Goal: Transaction & Acquisition: Purchase product/service

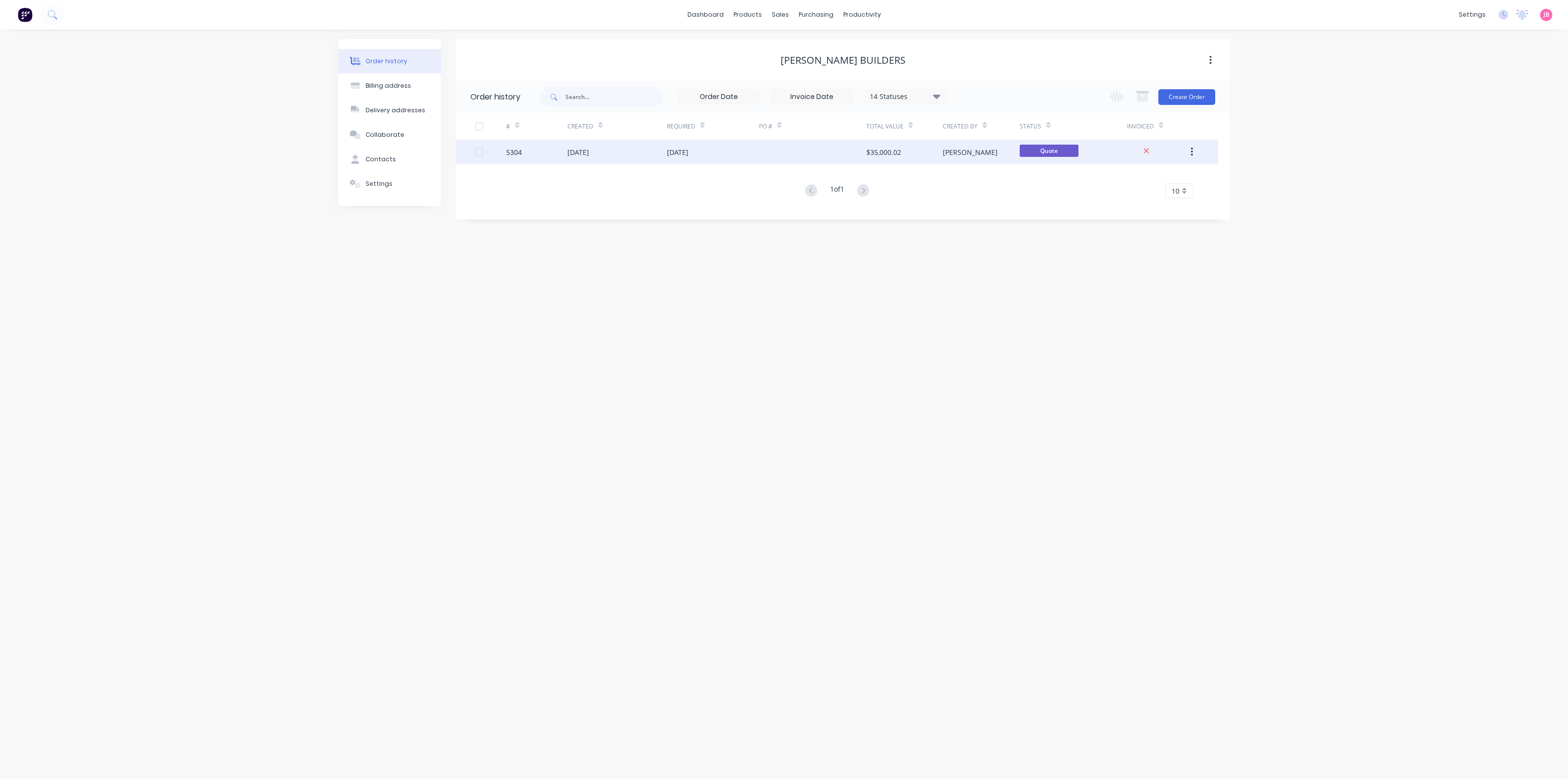
click at [865, 146] on div at bounding box center [812, 152] width 107 height 24
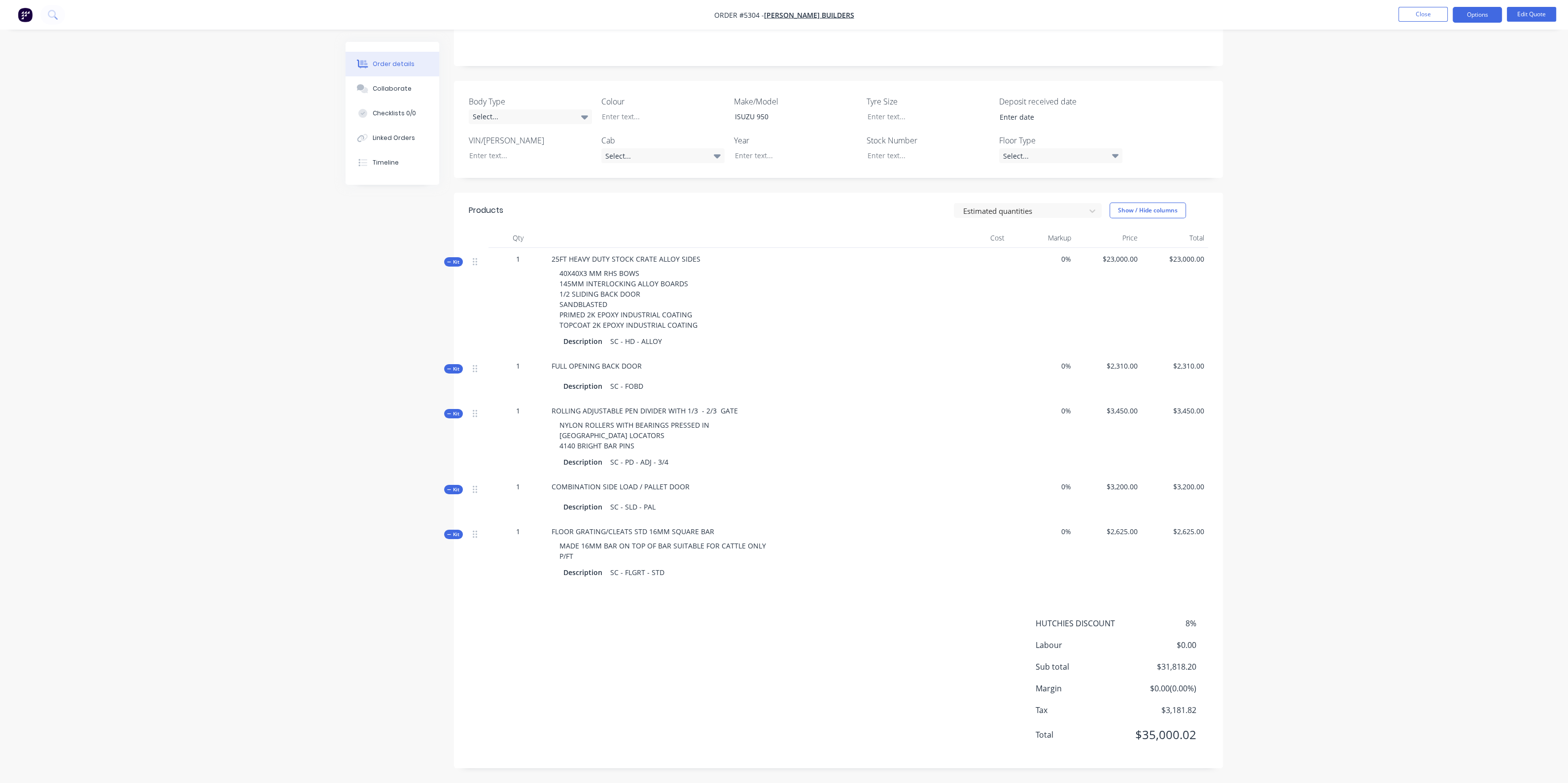
scroll to position [203, 0]
click at [863, 288] on div "40X40X3 MM RHS BOWS 145MM INTERLOCKING ALLOY BOARDS 1/2 SLIDING BACK DOOR SANDB…" at bounding box center [744, 299] width 386 height 70
click at [1410, 15] on button "Close" at bounding box center [1423, 14] width 50 height 15
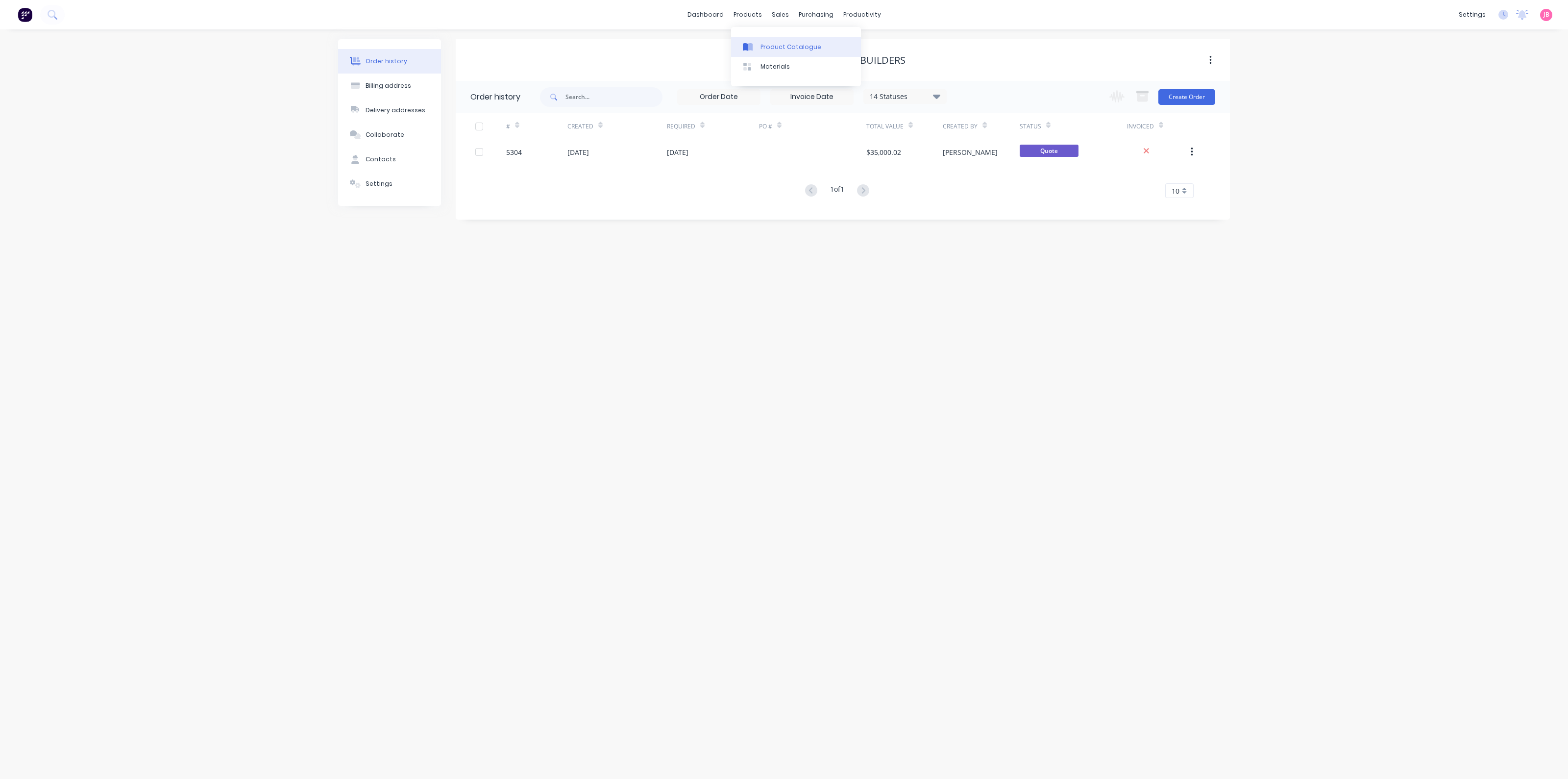
click at [767, 53] on link "Product Catalogue" at bounding box center [796, 47] width 130 height 20
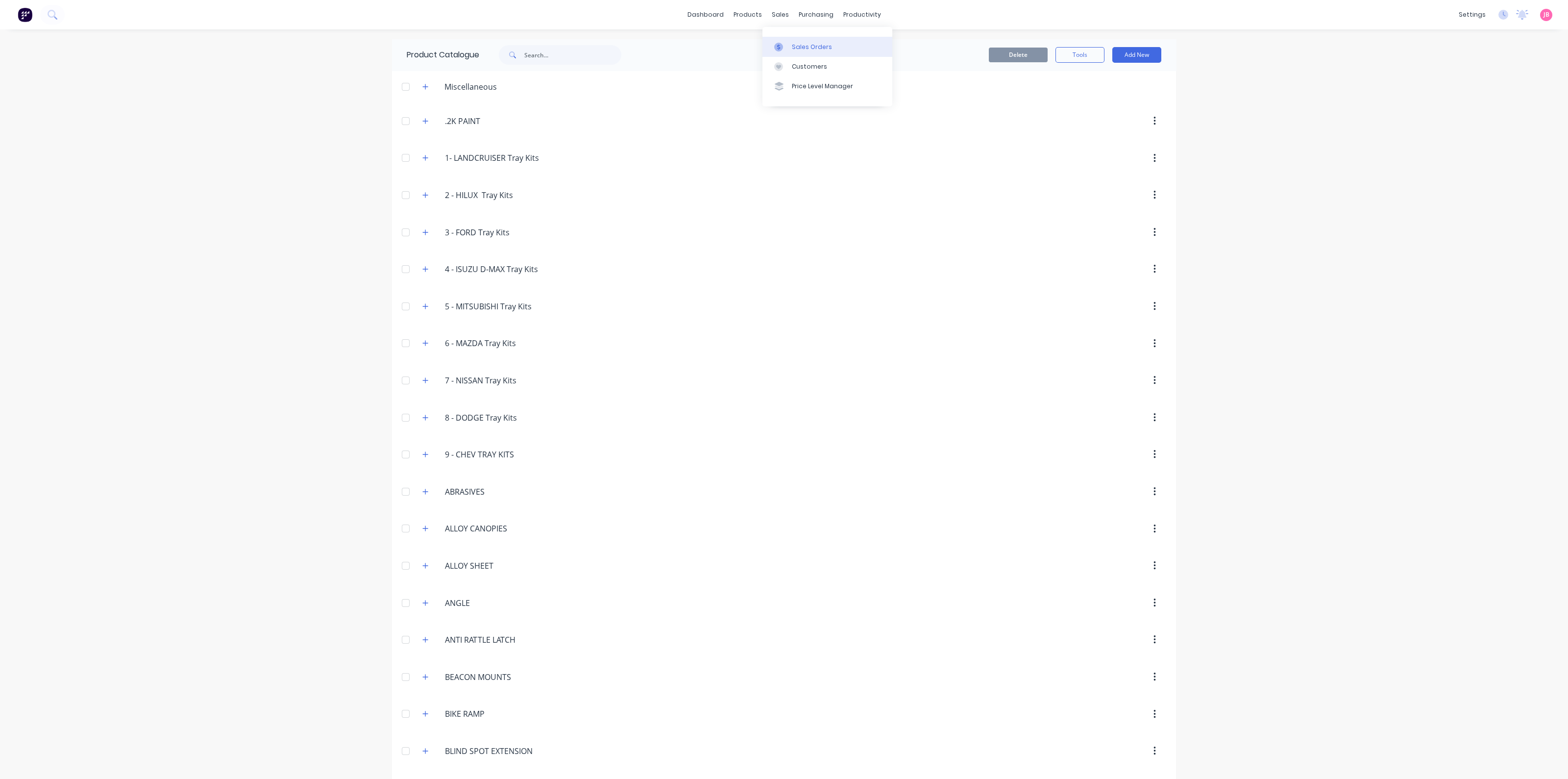
click at [793, 46] on div "Sales Orders" at bounding box center [812, 47] width 40 height 9
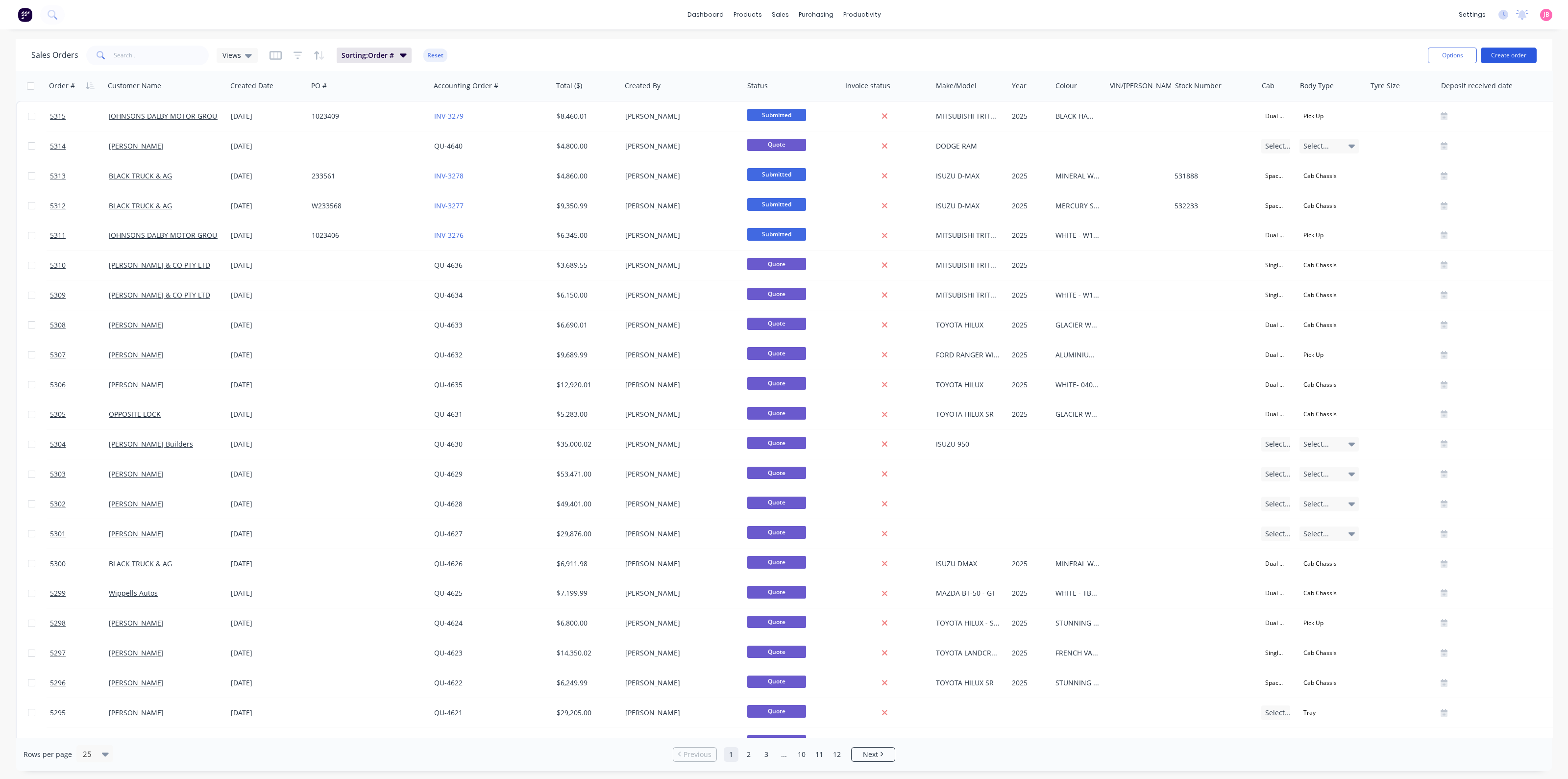
click at [1521, 56] on button "Create order" at bounding box center [1508, 55] width 56 height 16
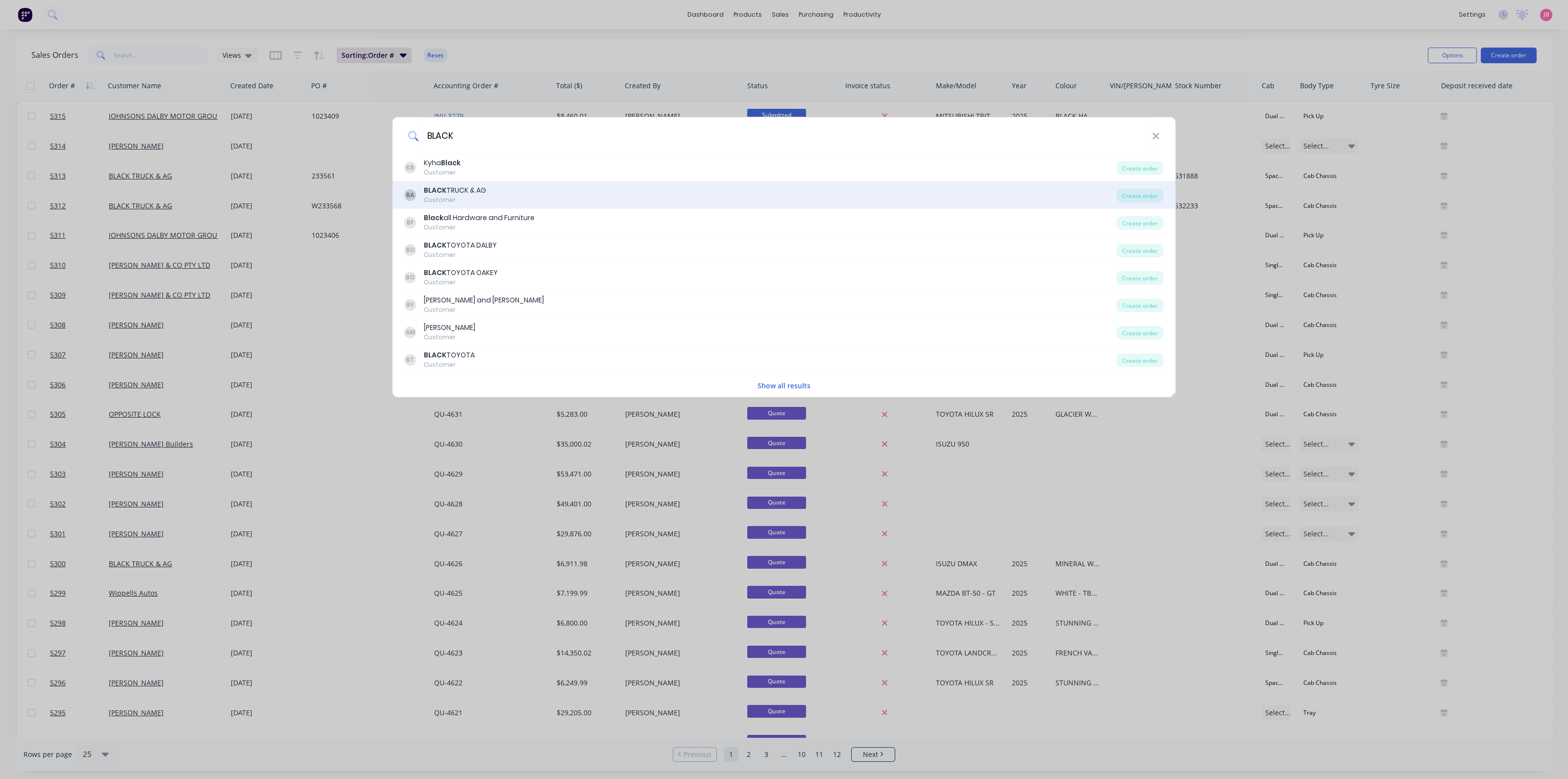
type input "BLACK"
click at [553, 194] on div "BA BLACK TRUCK & AG Customer" at bounding box center [760, 194] width 712 height 19
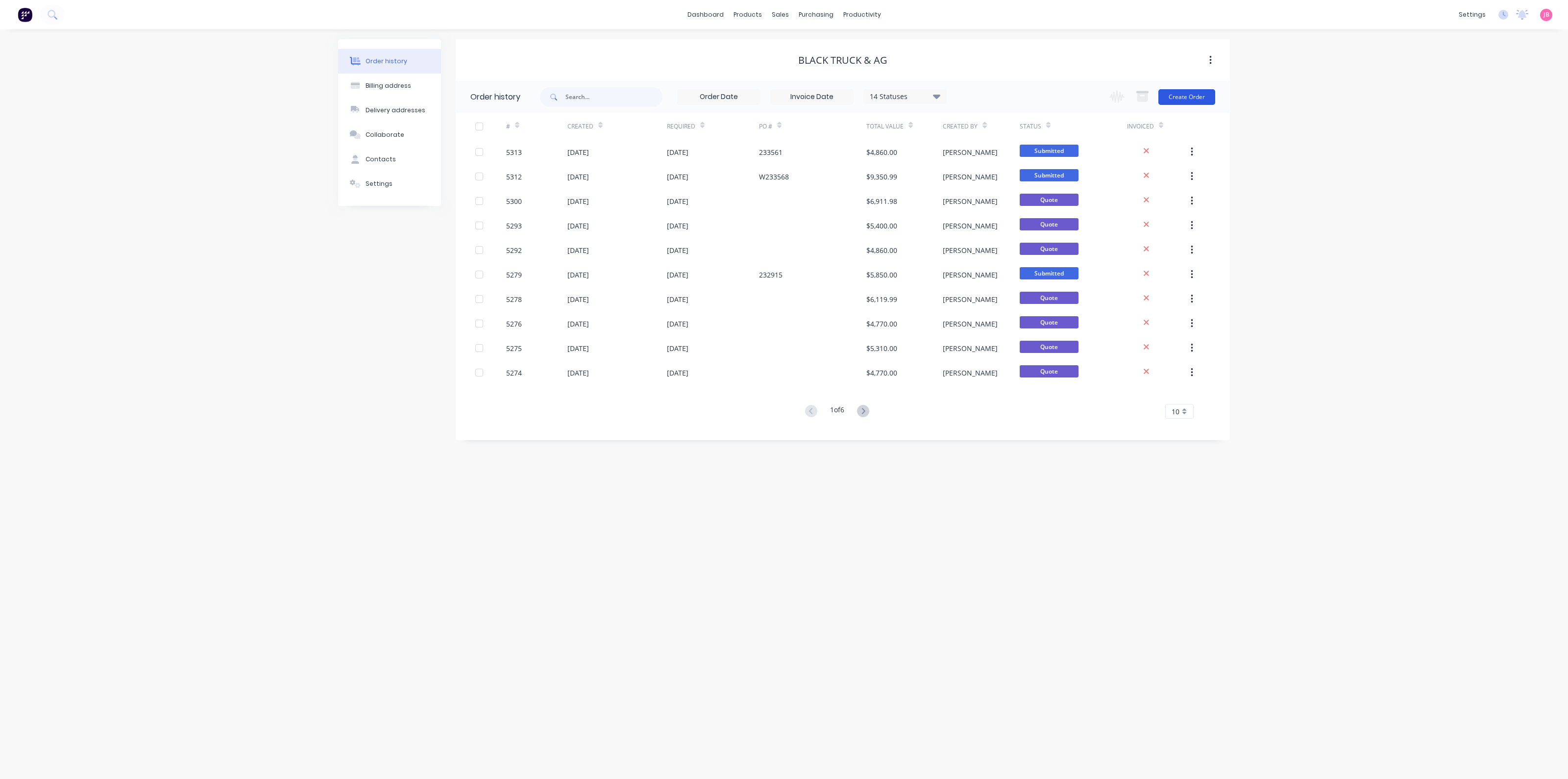
click at [1196, 97] on button "Create Order" at bounding box center [1187, 97] width 57 height 16
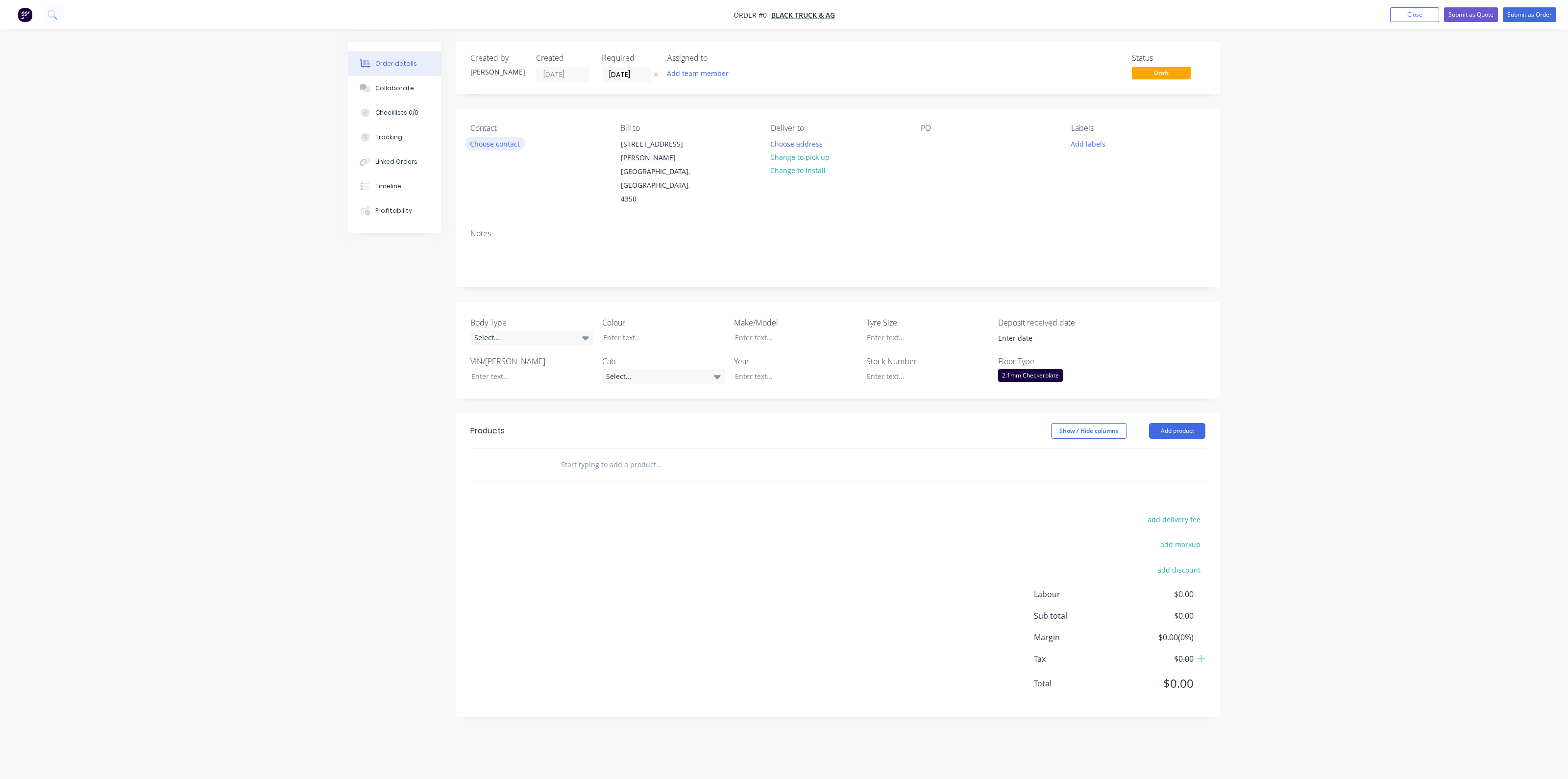
click at [517, 143] on button "Choose contact" at bounding box center [495, 143] width 60 height 13
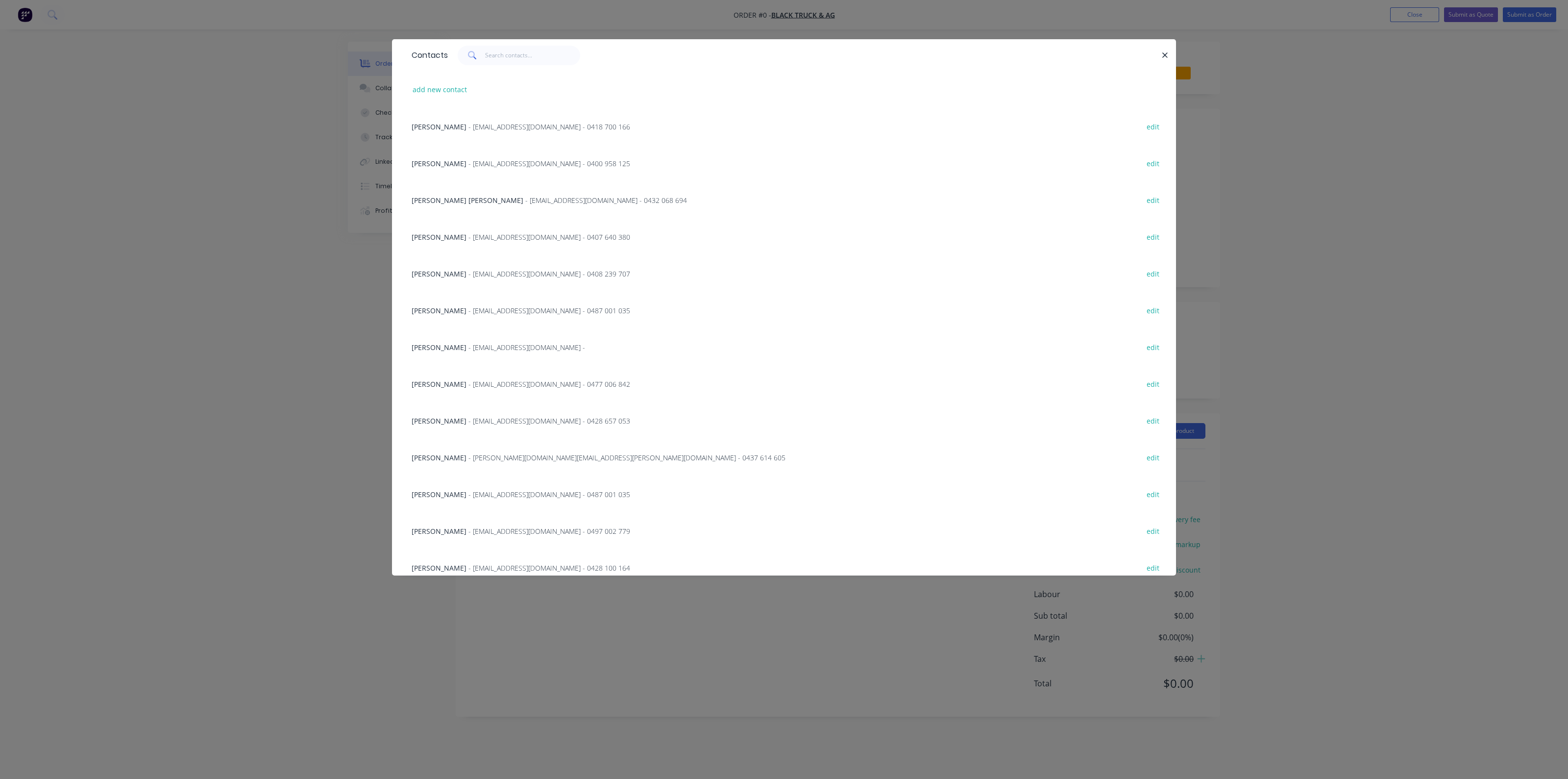
click at [466, 128] on span "[PERSON_NAME]" at bounding box center [439, 127] width 55 height 9
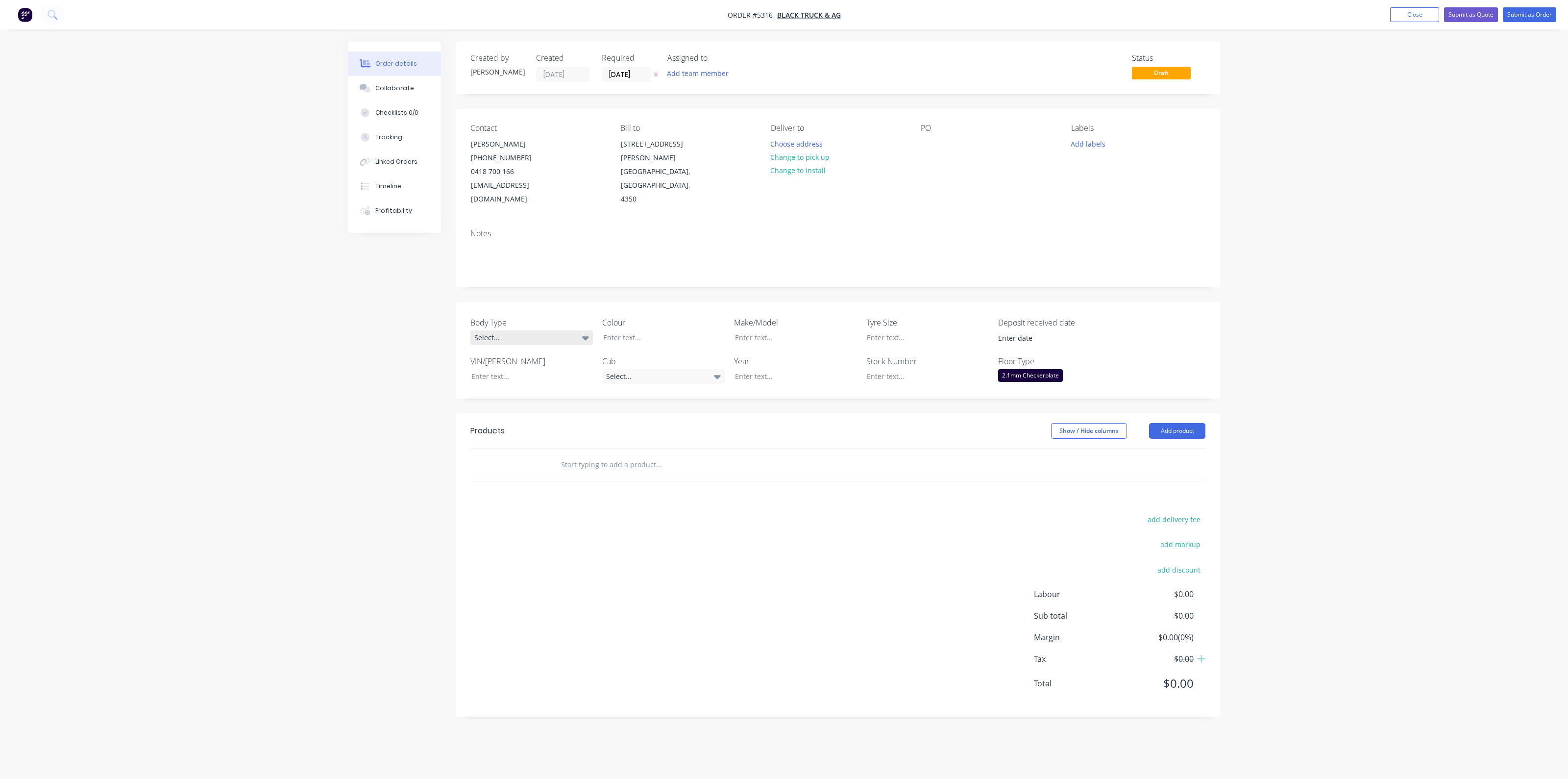
click at [557, 330] on div "Select..." at bounding box center [531, 338] width 123 height 14
click at [552, 366] on button "Cab Chassis" at bounding box center [544, 364] width 147 height 20
click at [787, 330] on div at bounding box center [788, 338] width 123 height 14
click at [1008, 369] on div "2.1mm Checkerplate" at bounding box center [1030, 375] width 64 height 12
click at [1042, 414] on div "3mm Checkerplate" at bounding box center [1035, 420] width 60 height 12
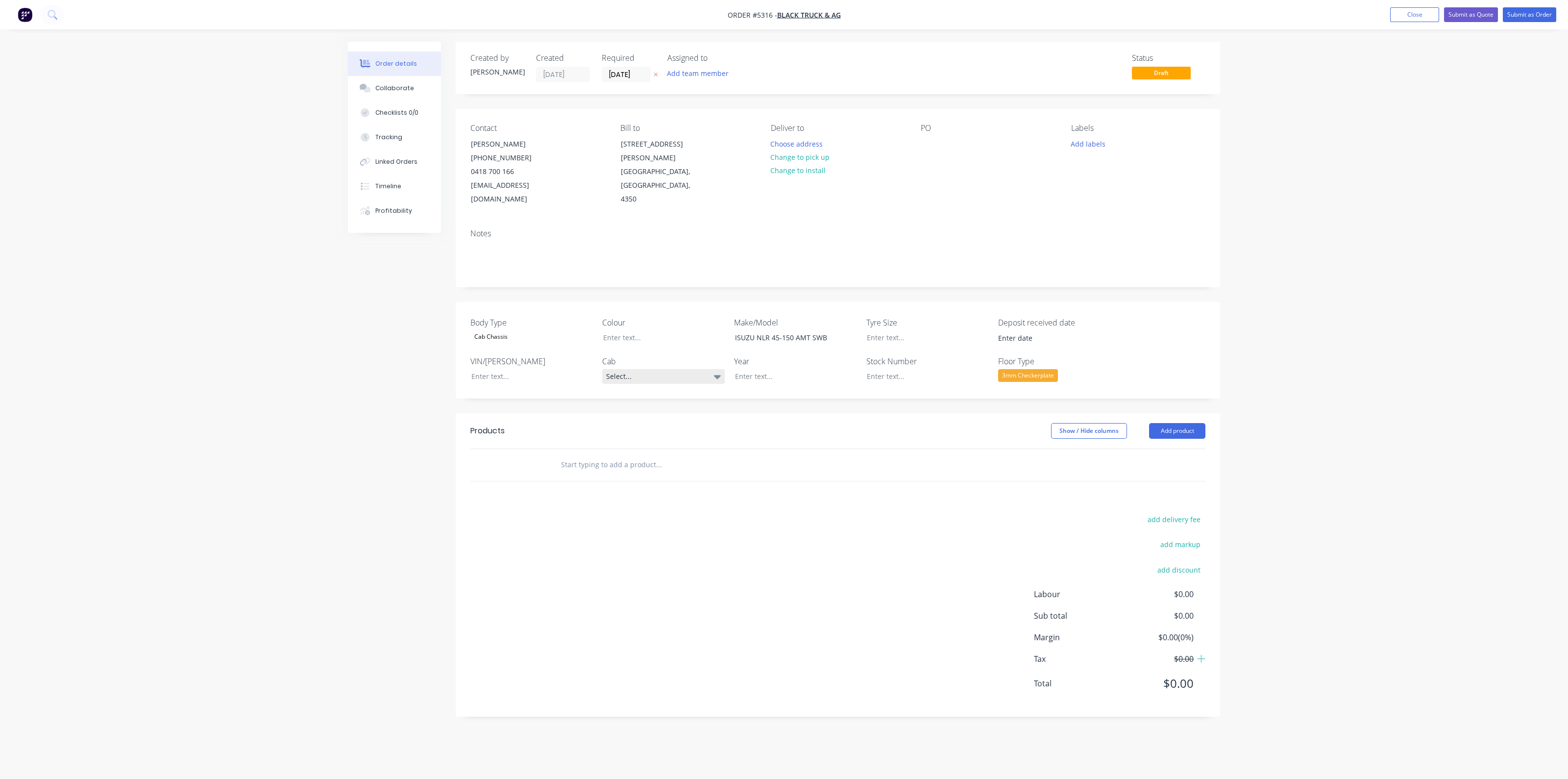
click at [630, 369] on div "Select..." at bounding box center [663, 376] width 123 height 14
click at [634, 406] on div "Single Cab" at bounding box center [628, 401] width 37 height 12
click at [783, 369] on div at bounding box center [788, 376] width 123 height 14
click at [608, 455] on input "text" at bounding box center [659, 464] width 196 height 20
drag, startPoint x: 619, startPoint y: 449, endPoint x: 516, endPoint y: 446, distance: 103.0
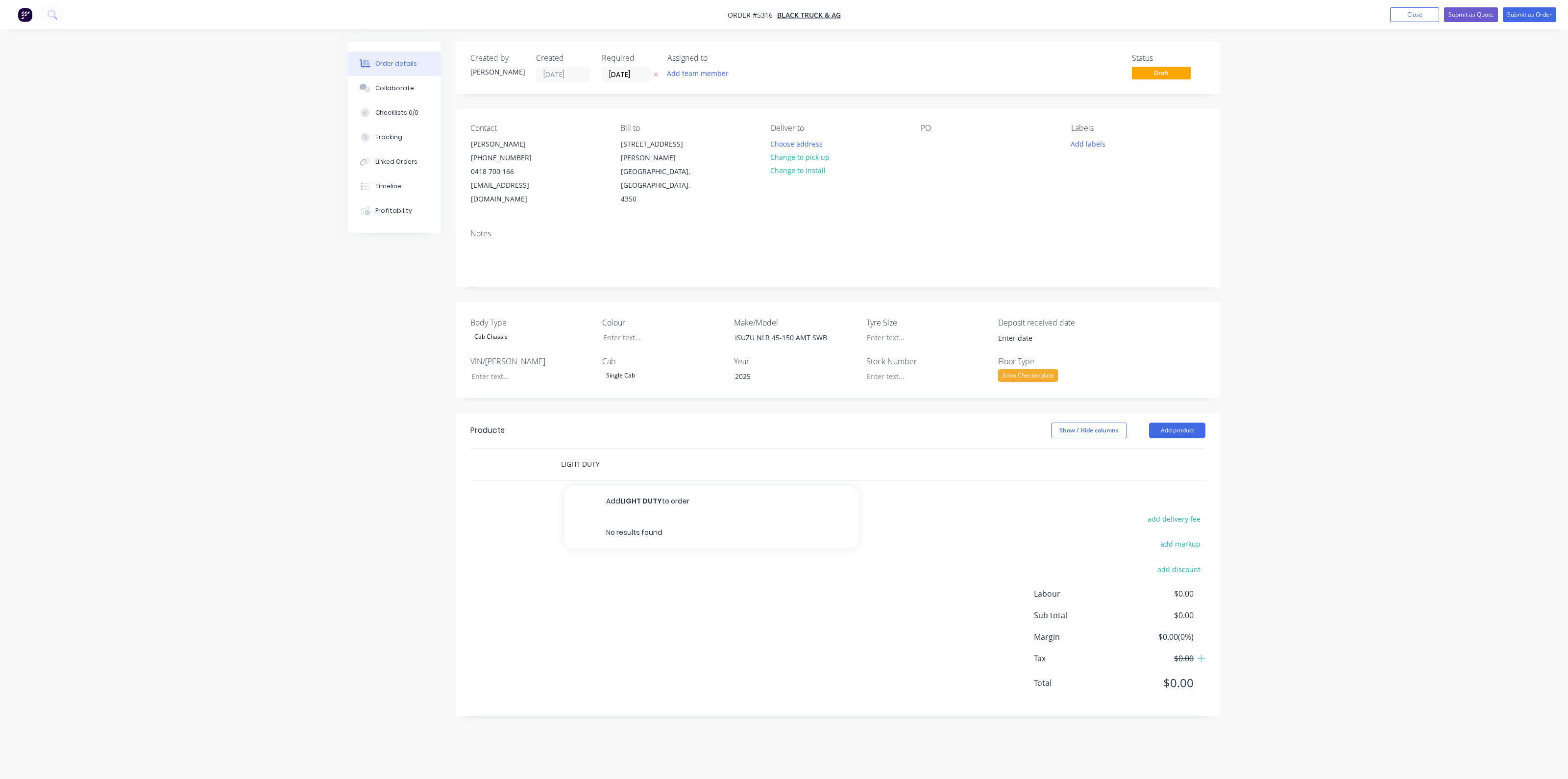
click at [516, 449] on div "LIGHT DUTY Add LIGHT DUTY to order No results found" at bounding box center [837, 464] width 735 height 32
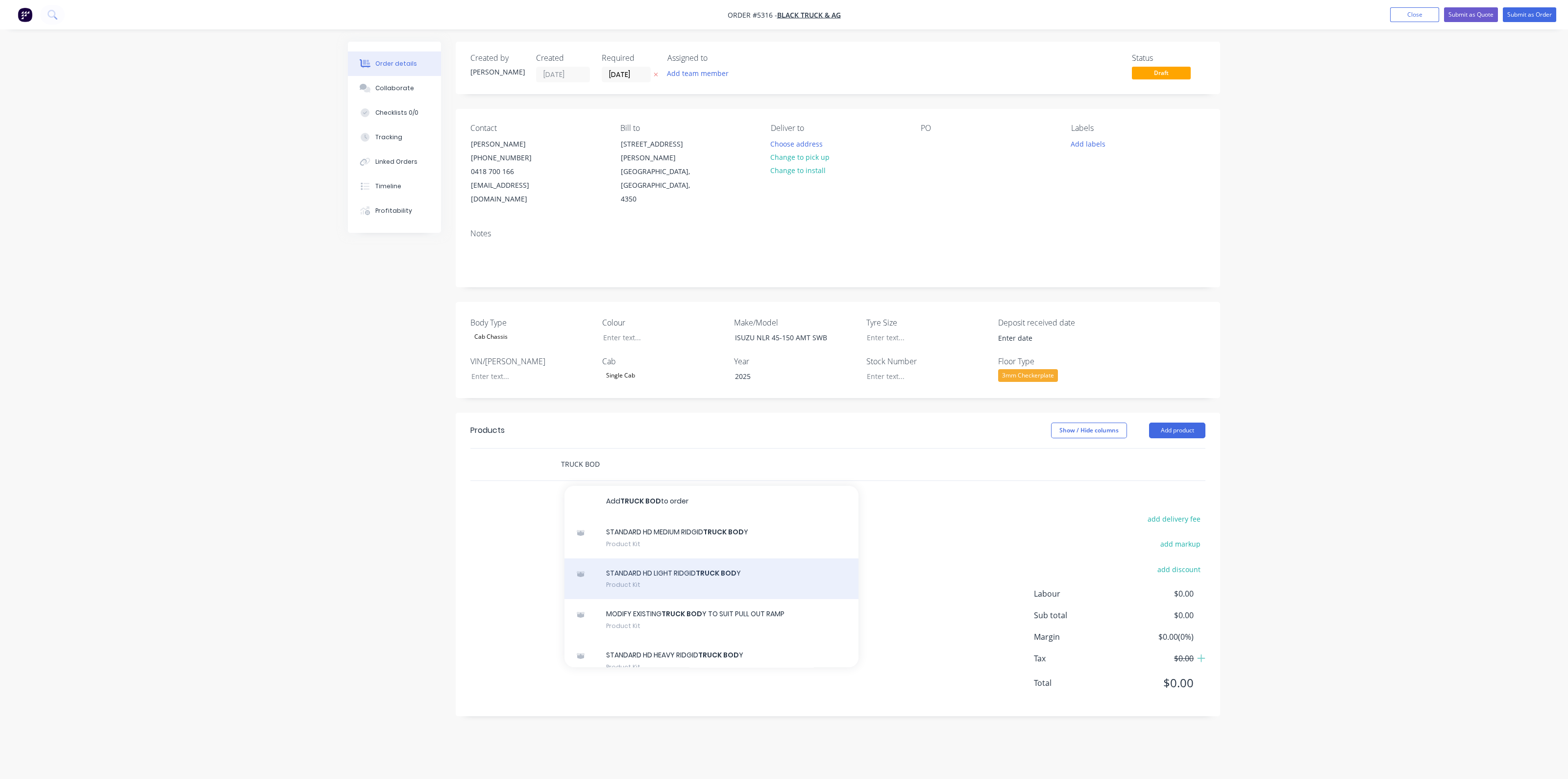
type input "TRUCK BOD"
click at [686, 564] on div "STANDARD HD LIGHT RIDGID TRUCK BOD Y Product Kit" at bounding box center [712, 579] width 294 height 41
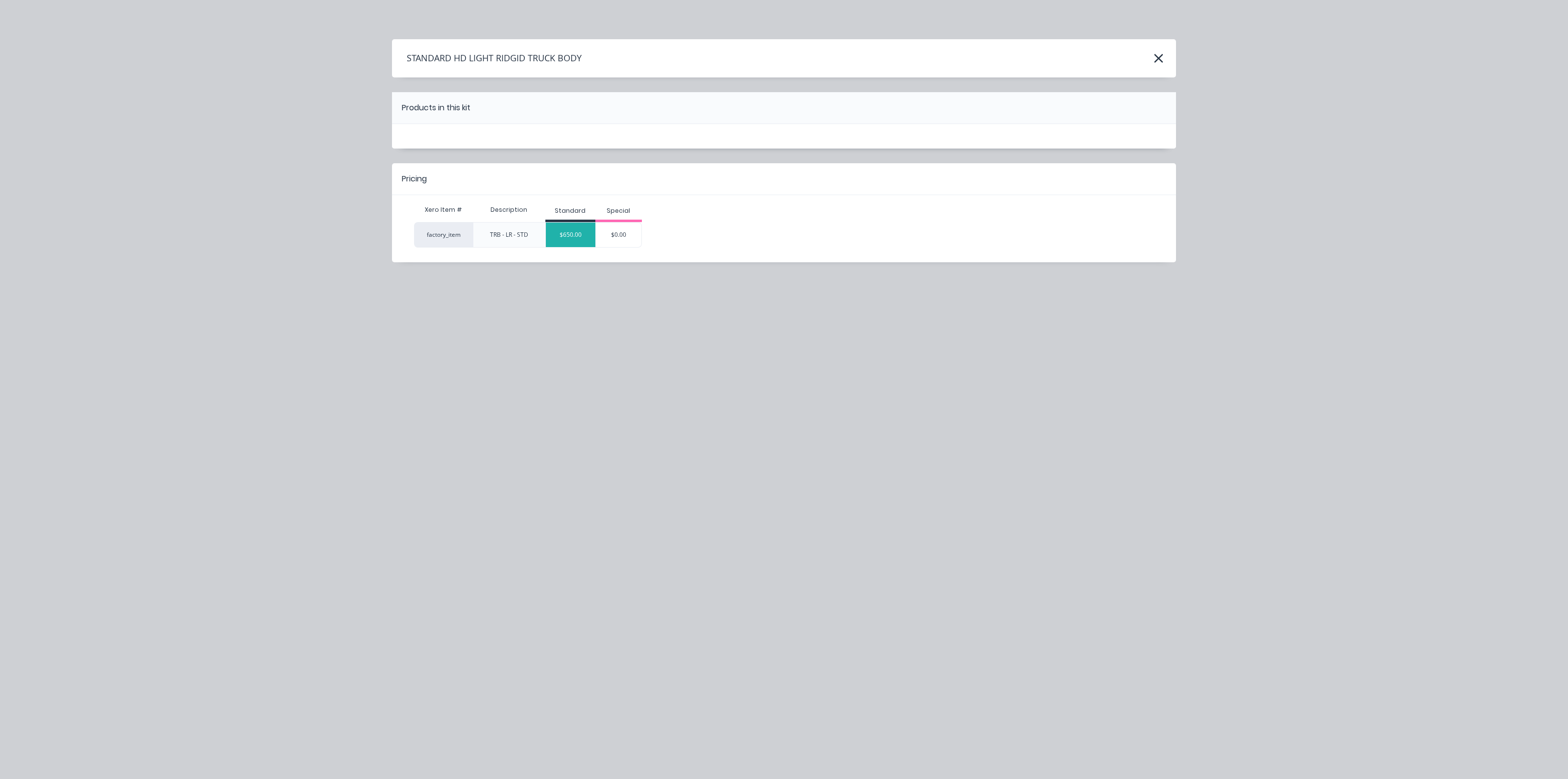
click at [578, 244] on div "$650.00" at bounding box center [570, 234] width 49 height 24
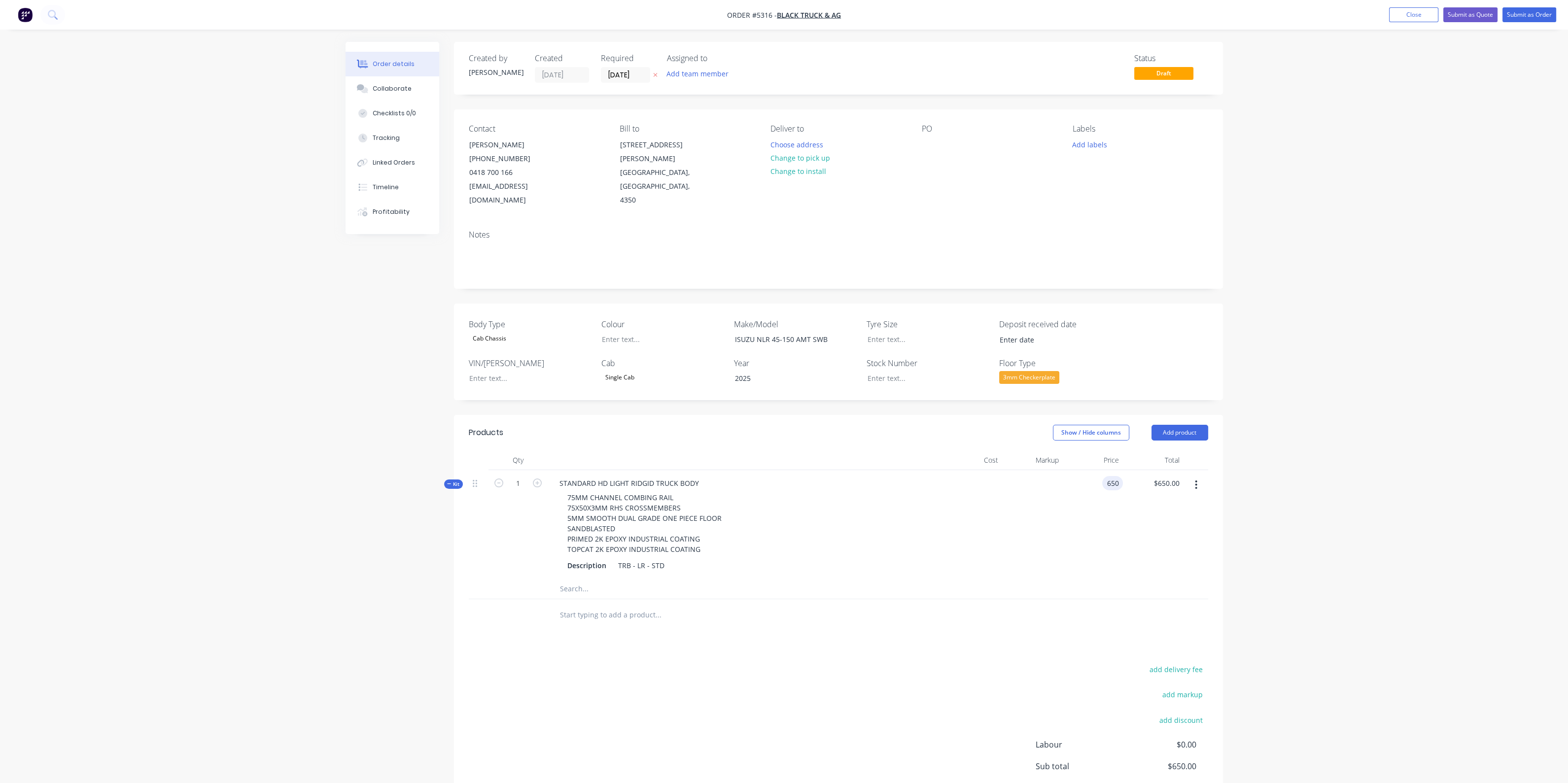
click at [1112, 476] on input "650" at bounding box center [1114, 483] width 17 height 15
type input "$6,500.00"
click at [929, 521] on div "75MM CHANNEL COMBING RAIL 75X50X3MM RHS CROSSMEMBERS 5MM SMOOTH DUAL GRADE ONE …" at bounding box center [744, 523] width 386 height 66
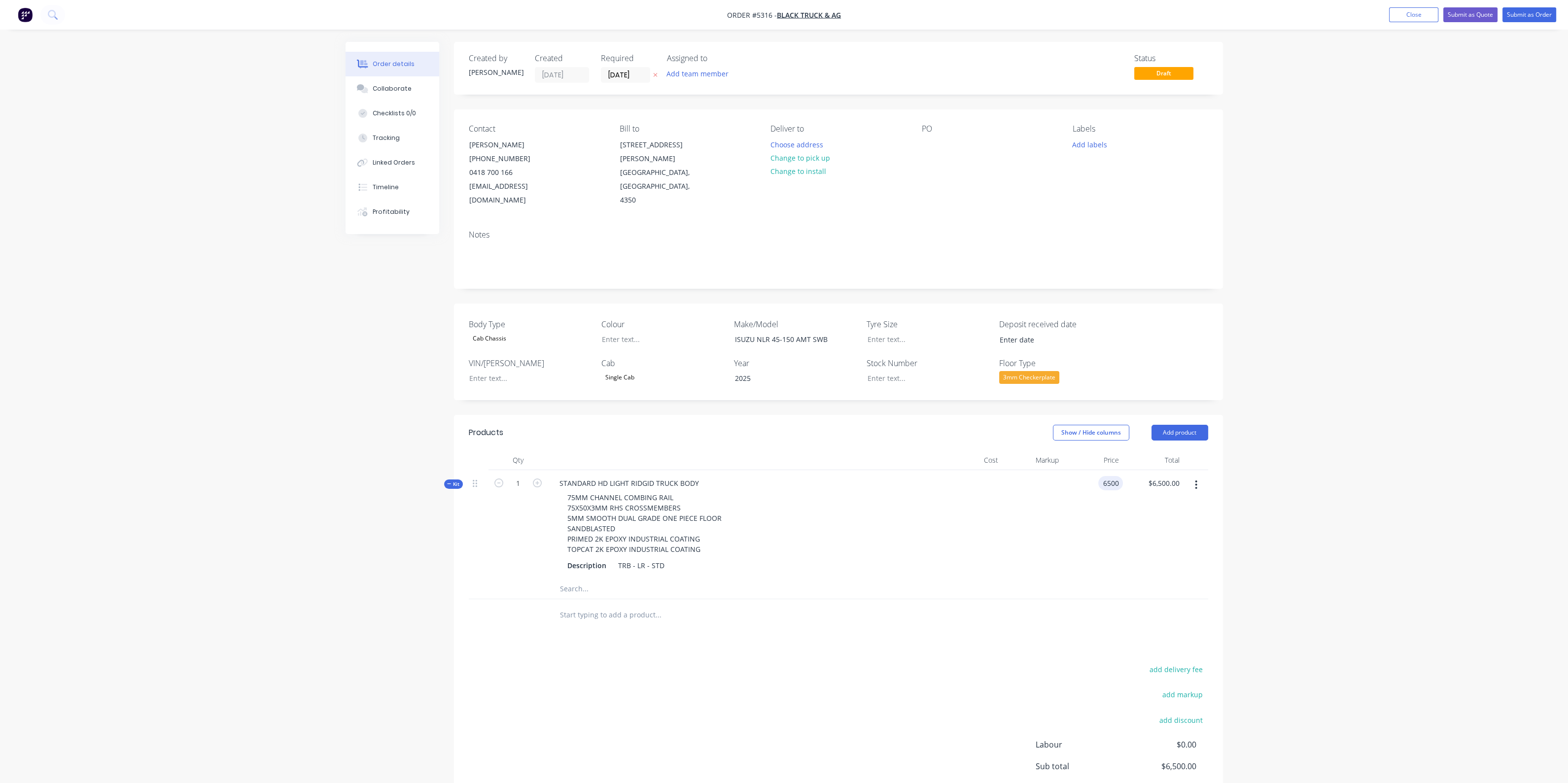
click at [1102, 476] on input "6500" at bounding box center [1112, 483] width 20 height 15
type input "$7,150.00"
click at [954, 523] on div at bounding box center [972, 524] width 61 height 109
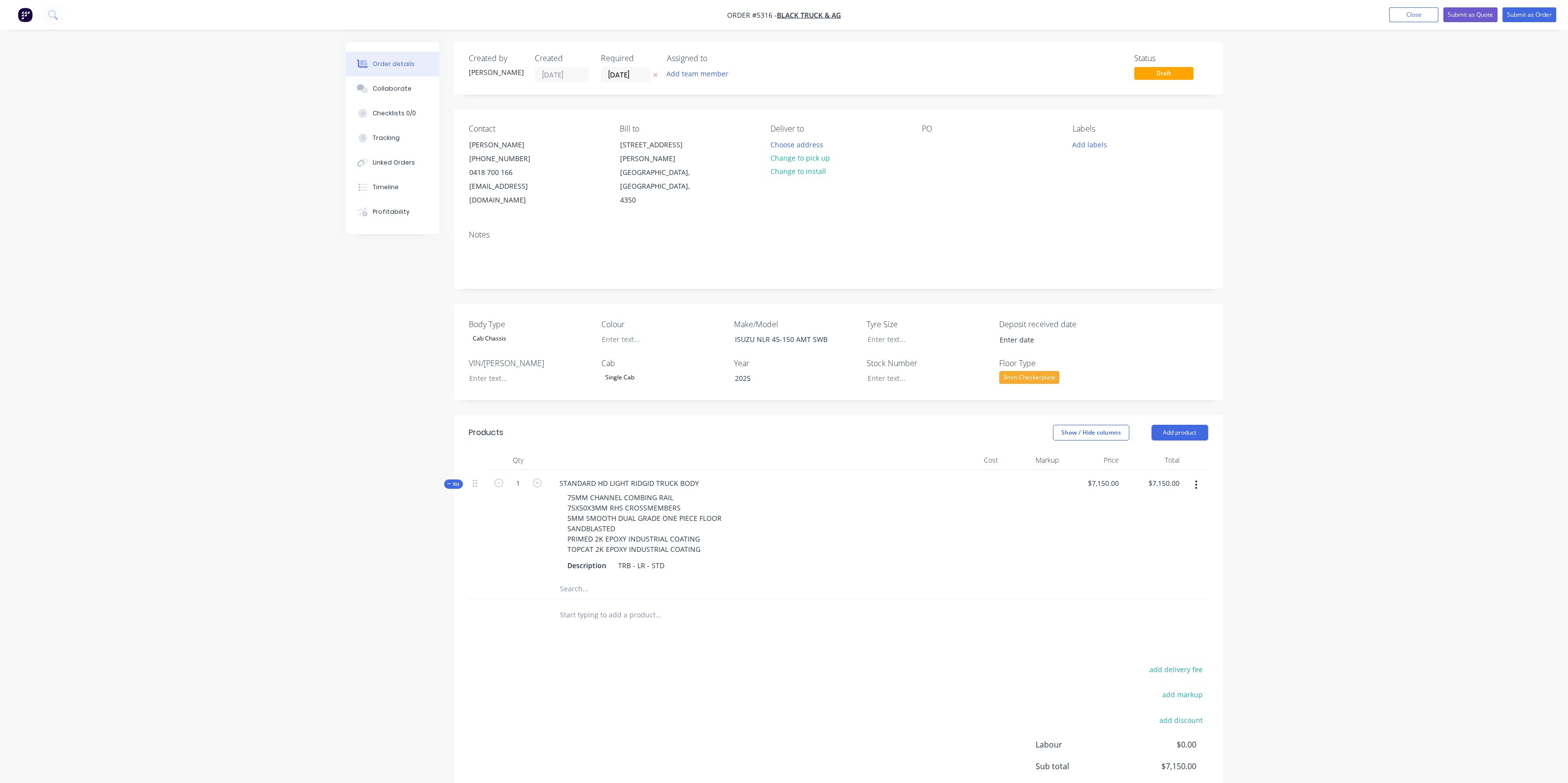
click at [631, 605] on input "text" at bounding box center [658, 615] width 197 height 20
click at [557, 476] on div "STANDARD HD LIGHT RIDGID TRUCK BODY" at bounding box center [629, 483] width 155 height 15
click at [677, 579] on input "text" at bounding box center [658, 589] width 197 height 20
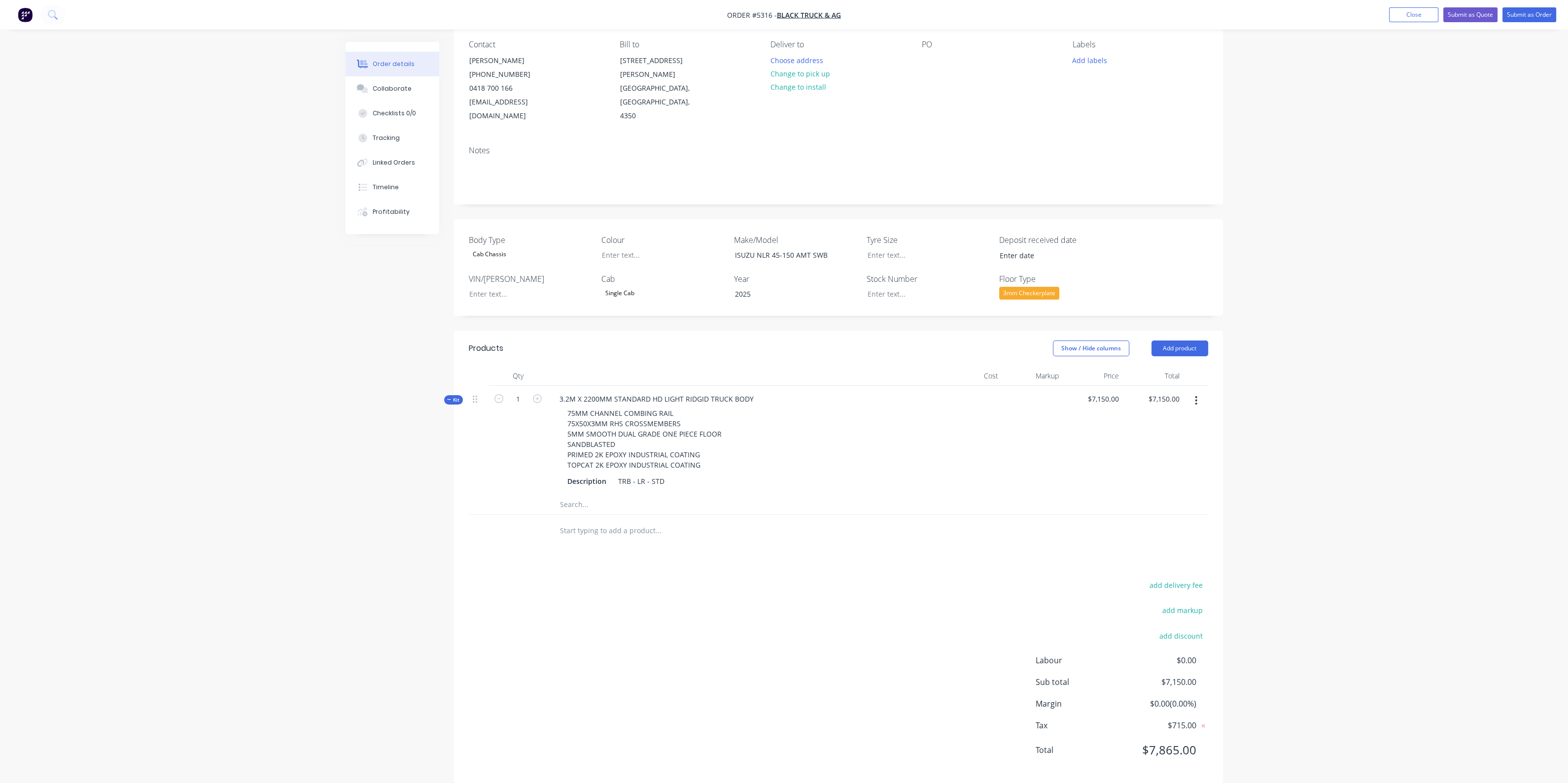
click at [622, 521] on input "text" at bounding box center [658, 531] width 197 height 20
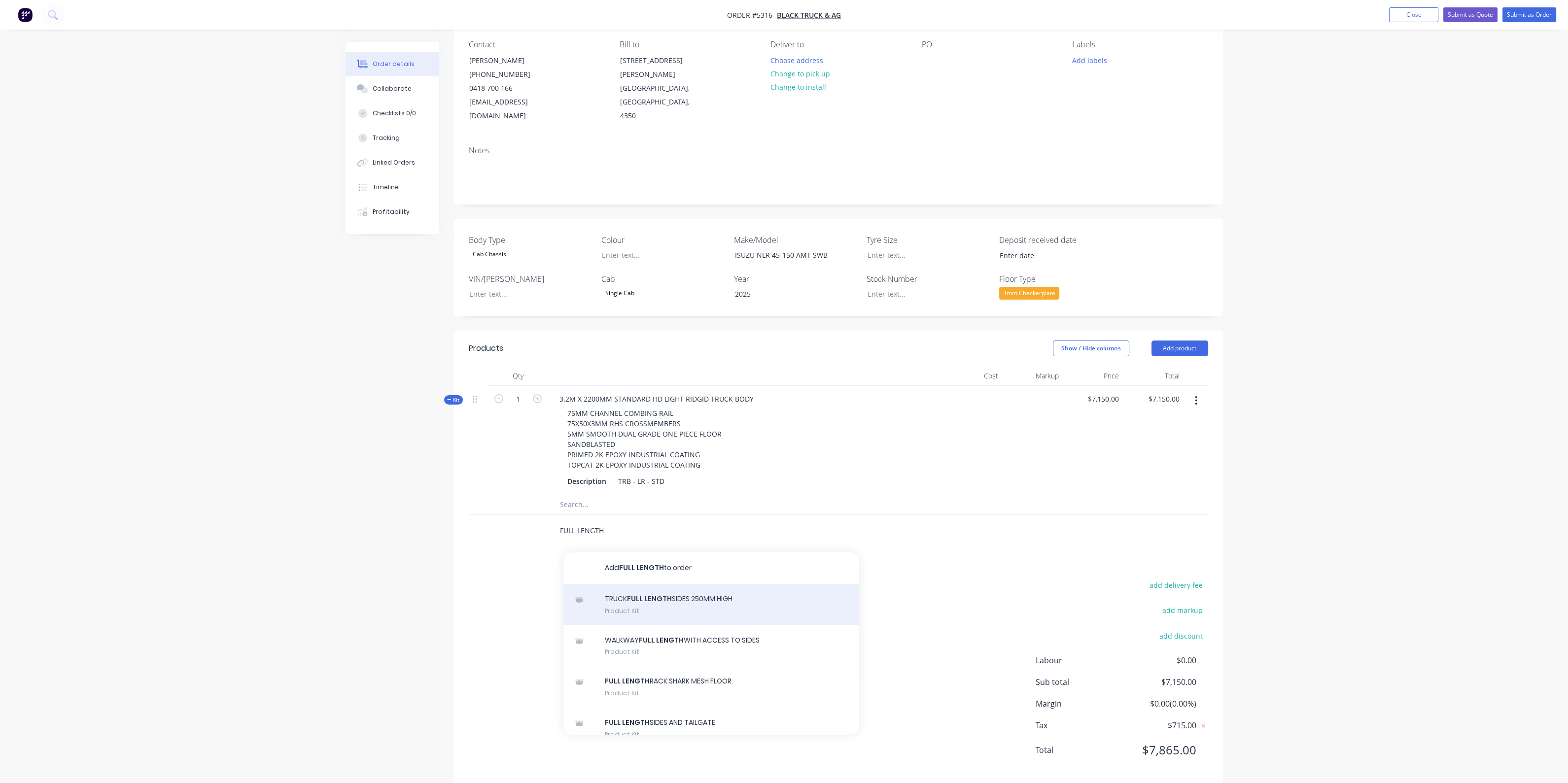
type input "FULL LENGTH"
click at [694, 590] on div "TRUCK FULL LENGTH SIDES 250MM HIGH Product Kit" at bounding box center [711, 604] width 296 height 42
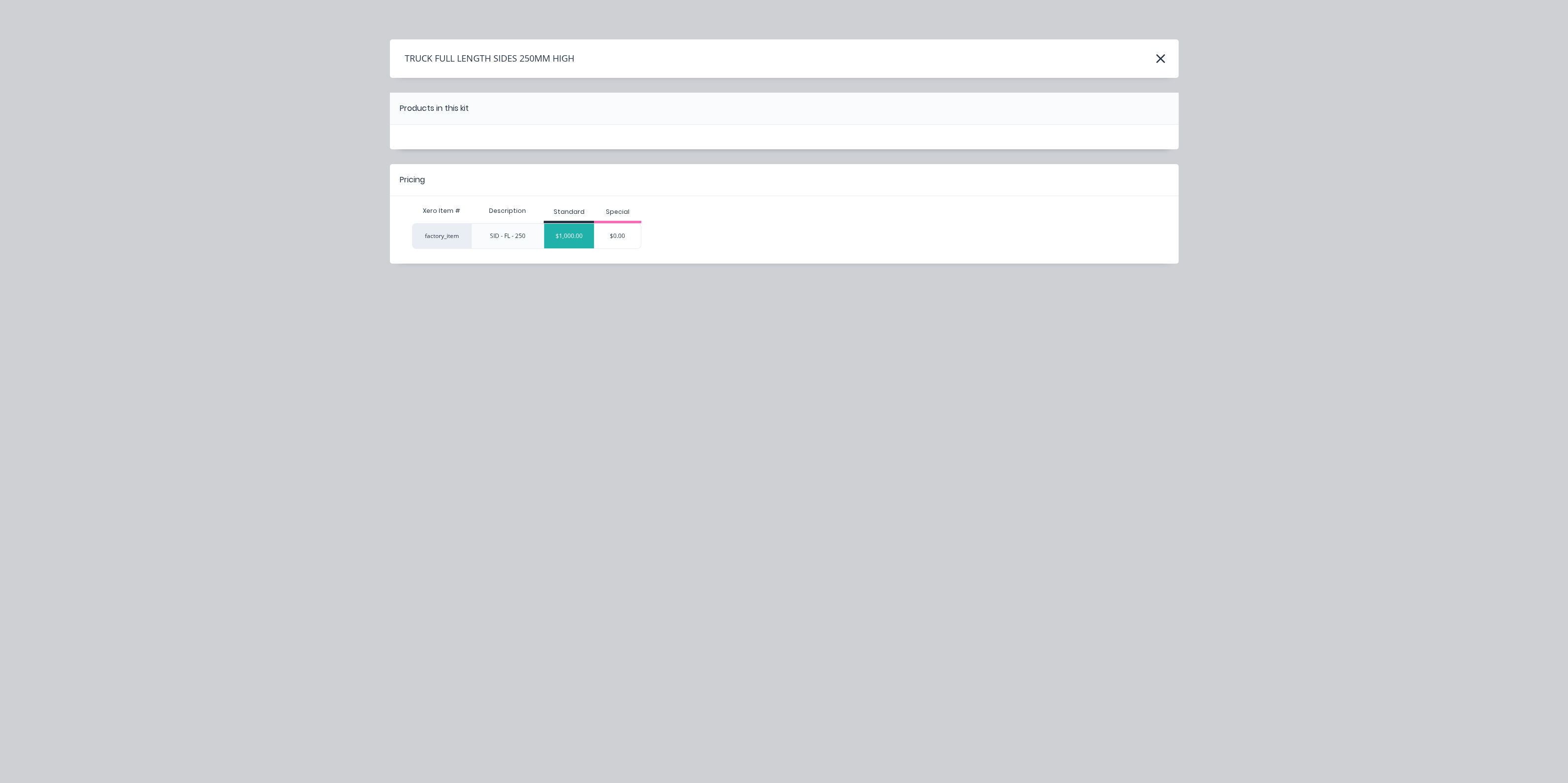
click at [563, 242] on div "$1,000.00" at bounding box center [569, 236] width 50 height 24
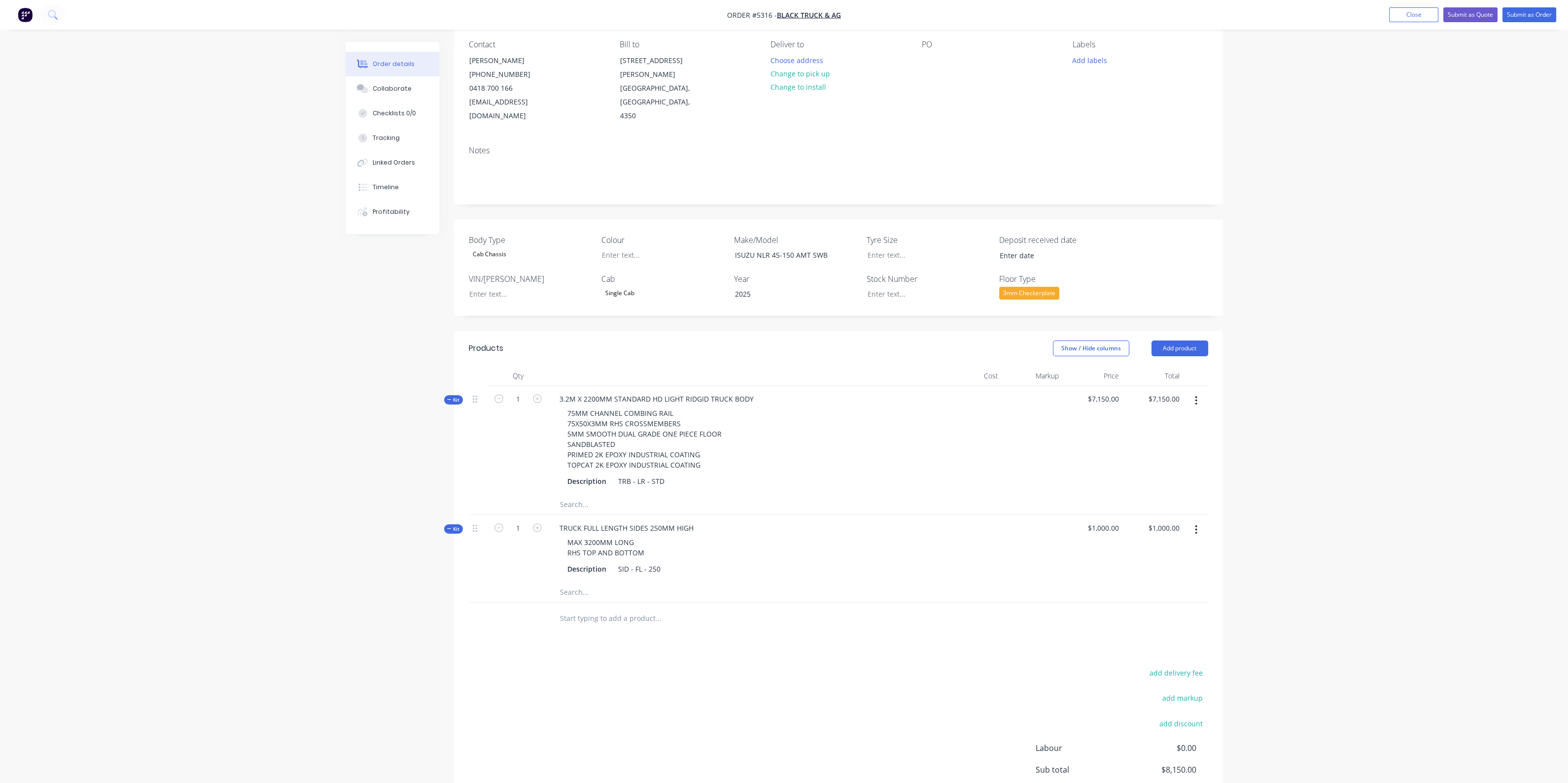
click at [603, 609] on input "text" at bounding box center [658, 619] width 197 height 20
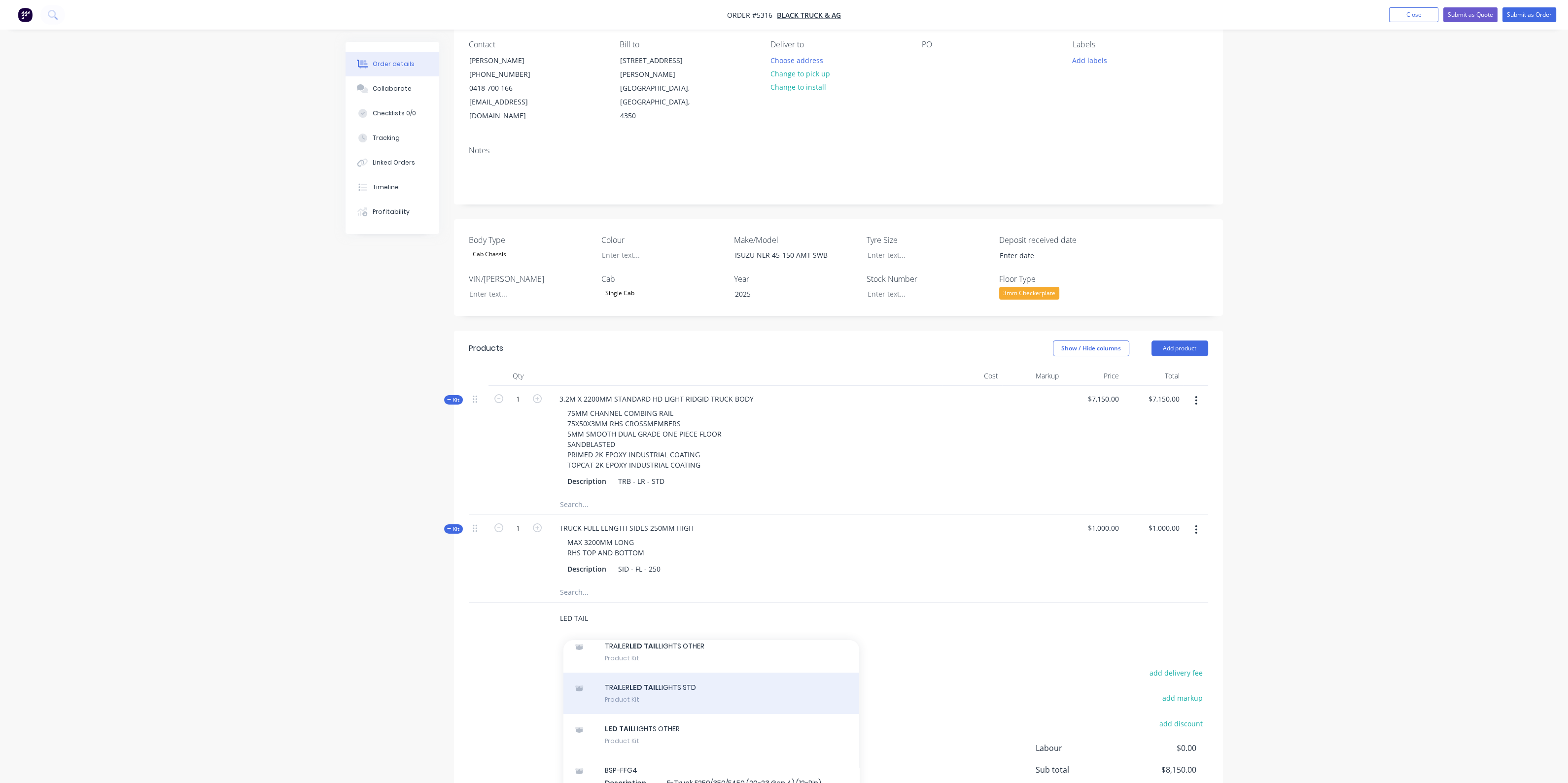
scroll to position [61, 0]
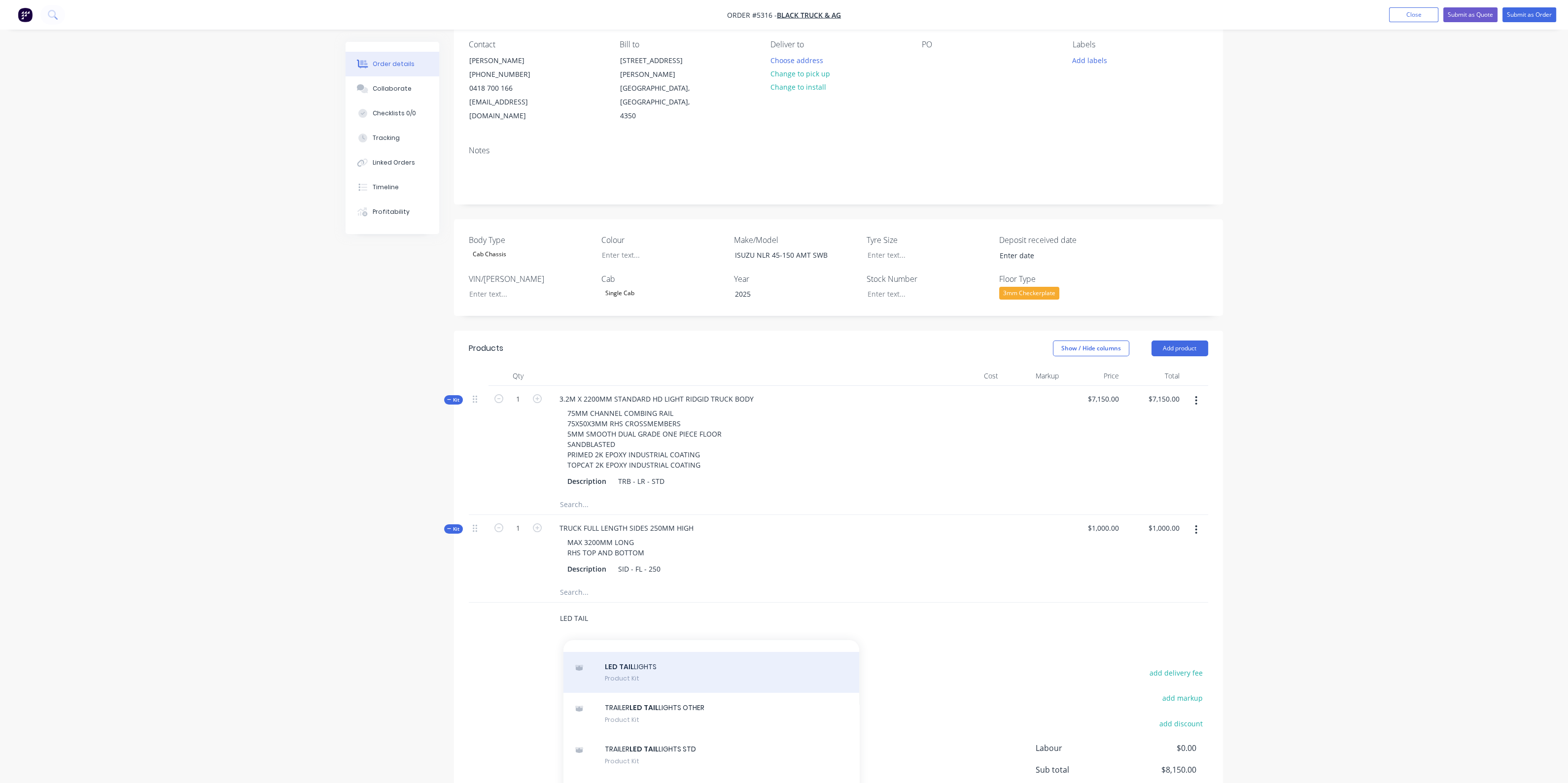
type input "LED TAIL"
click at [682, 652] on div "LED TAIL LIGHTS Product Kit" at bounding box center [711, 672] width 296 height 42
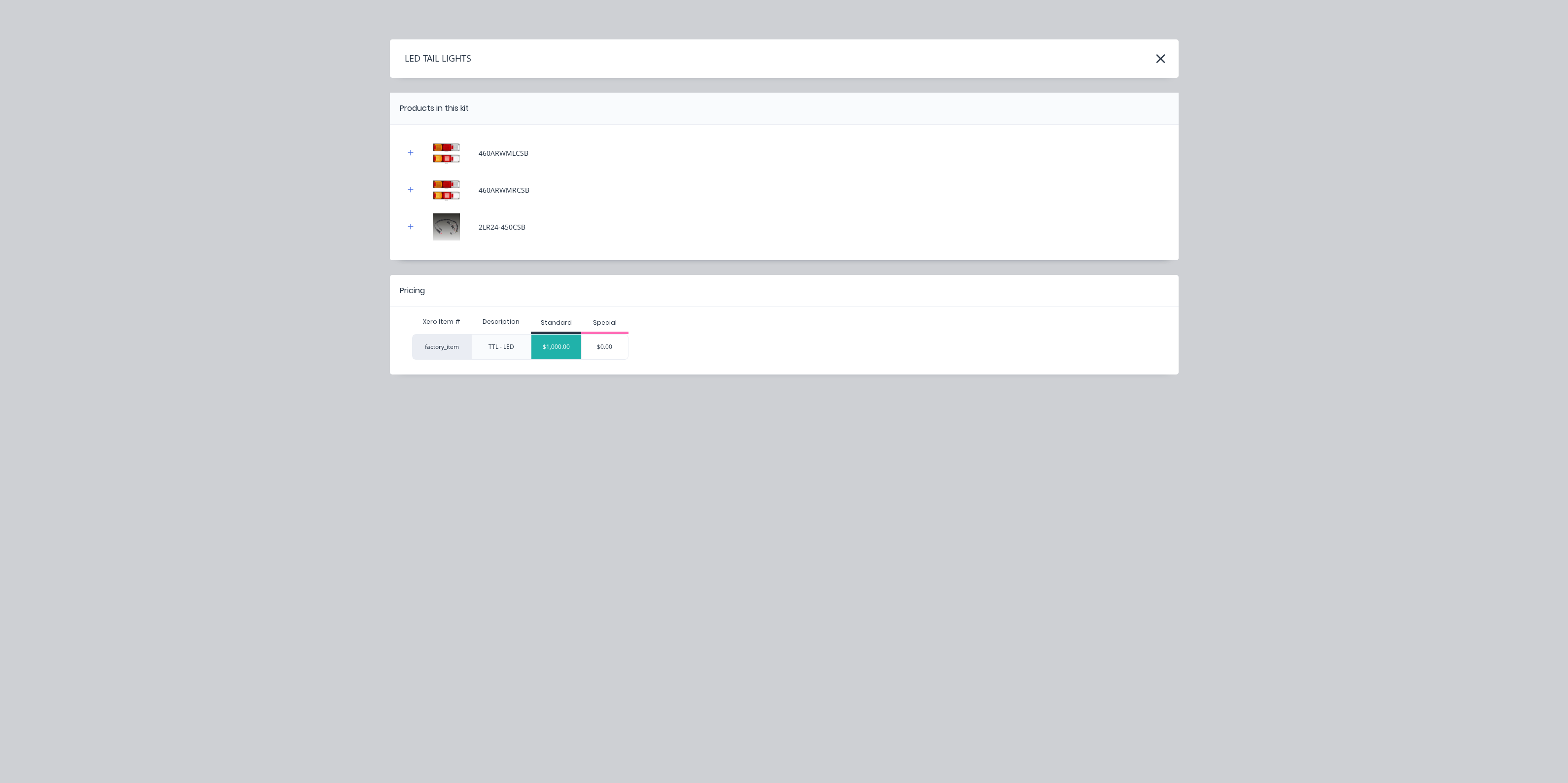
click at [548, 345] on div "$1,000.00" at bounding box center [555, 347] width 50 height 24
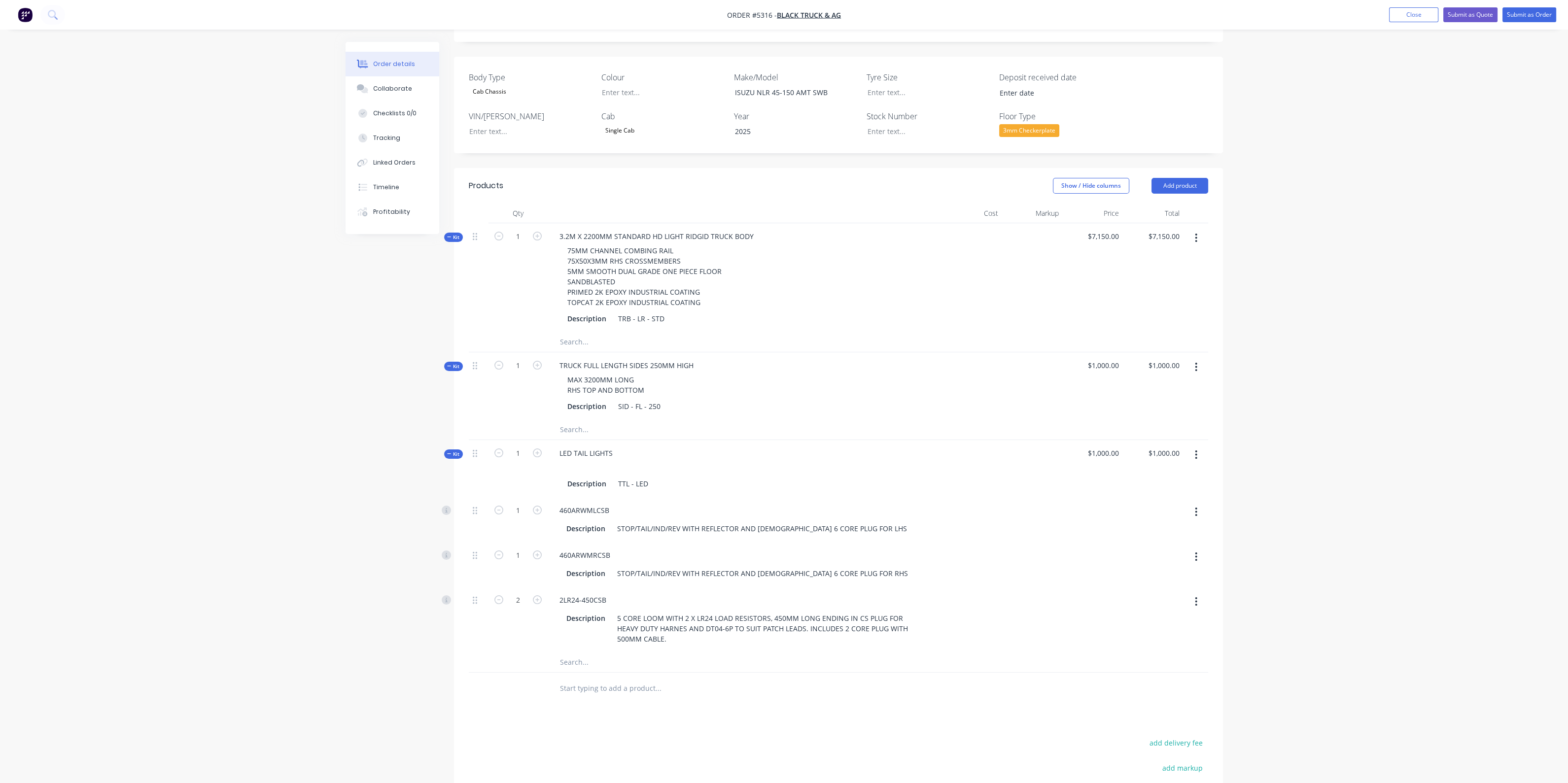
scroll to position [392, 0]
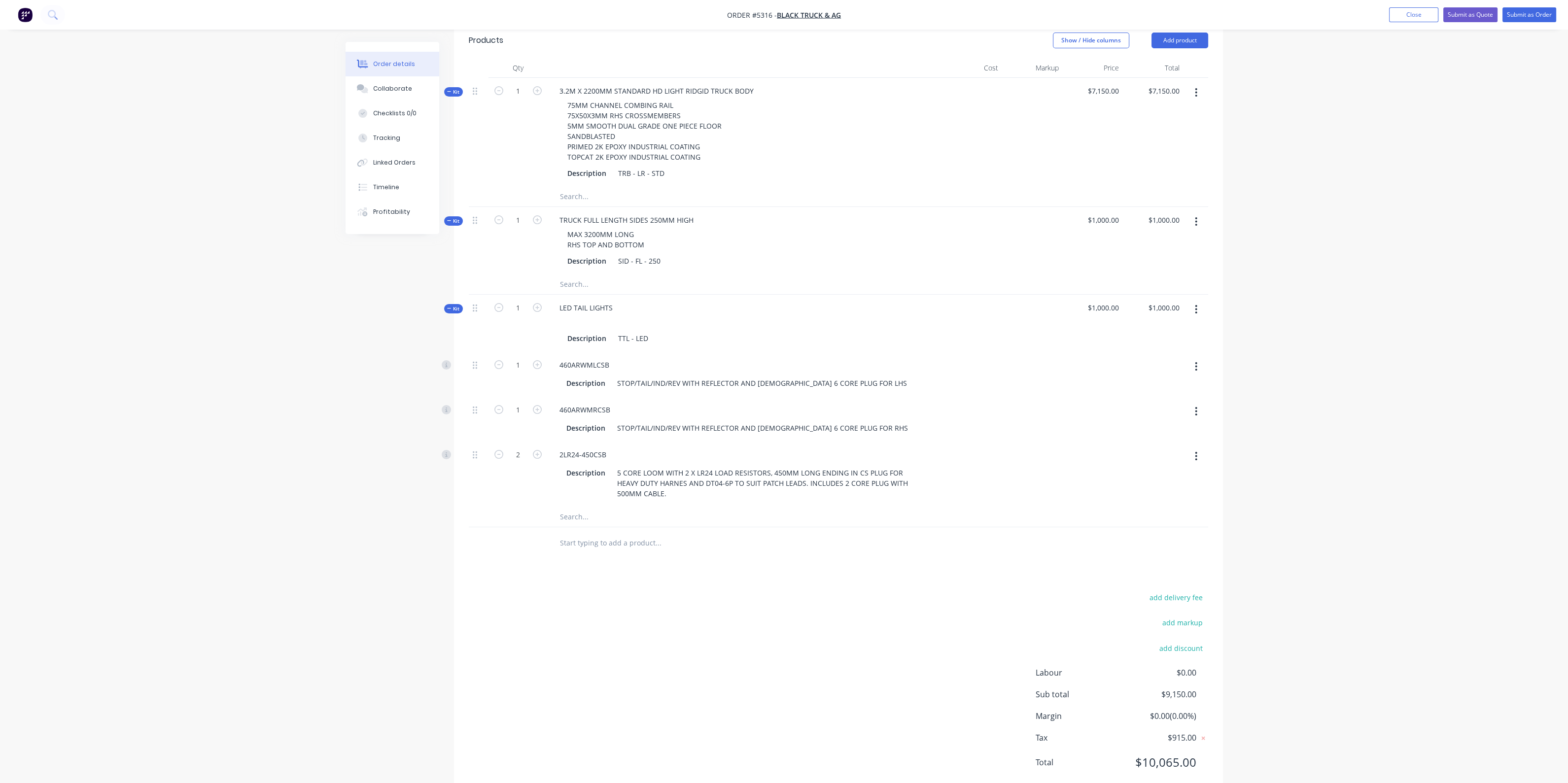
click at [601, 533] on input "text" at bounding box center [658, 543] width 197 height 20
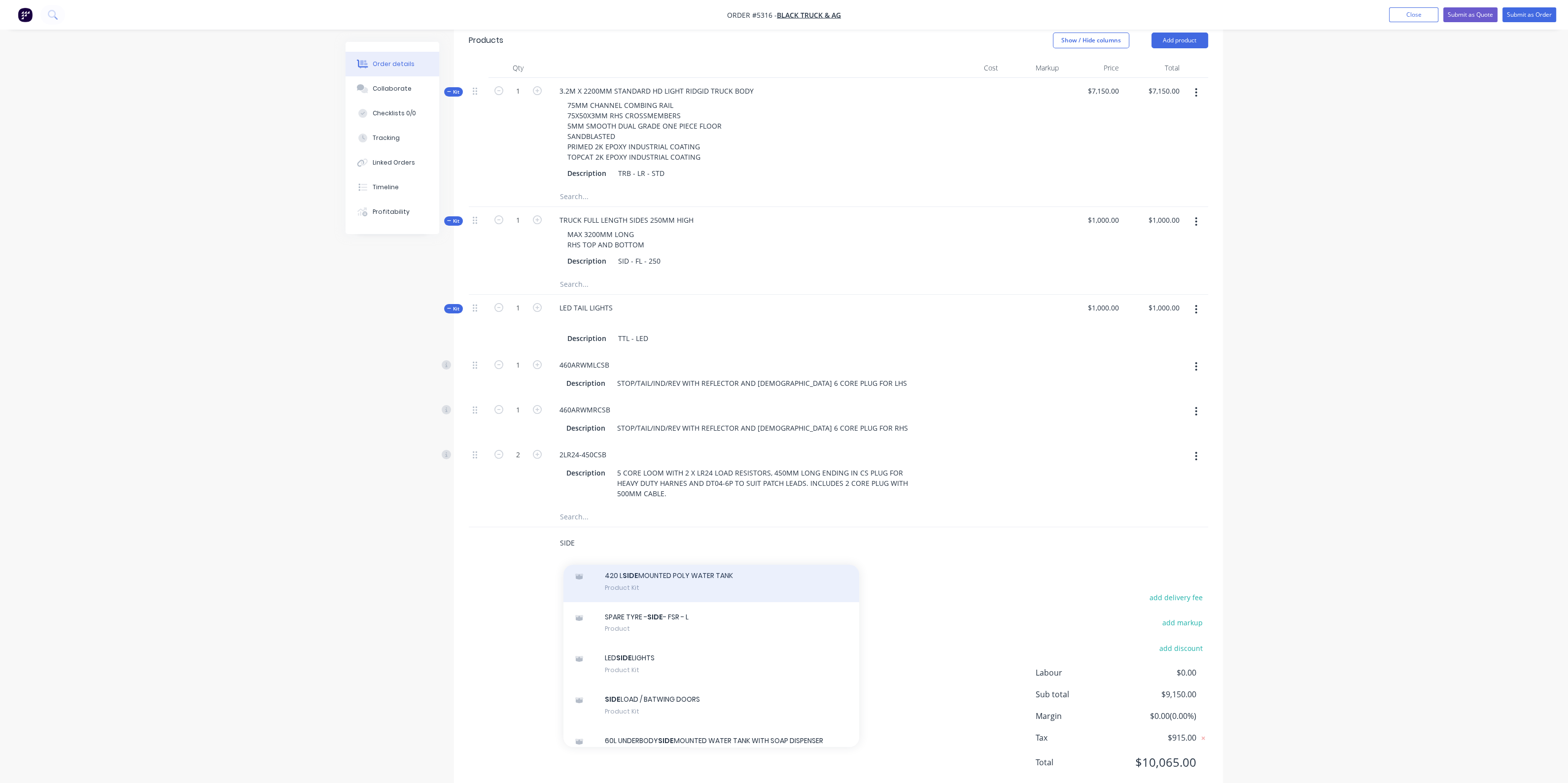
scroll to position [246, 0]
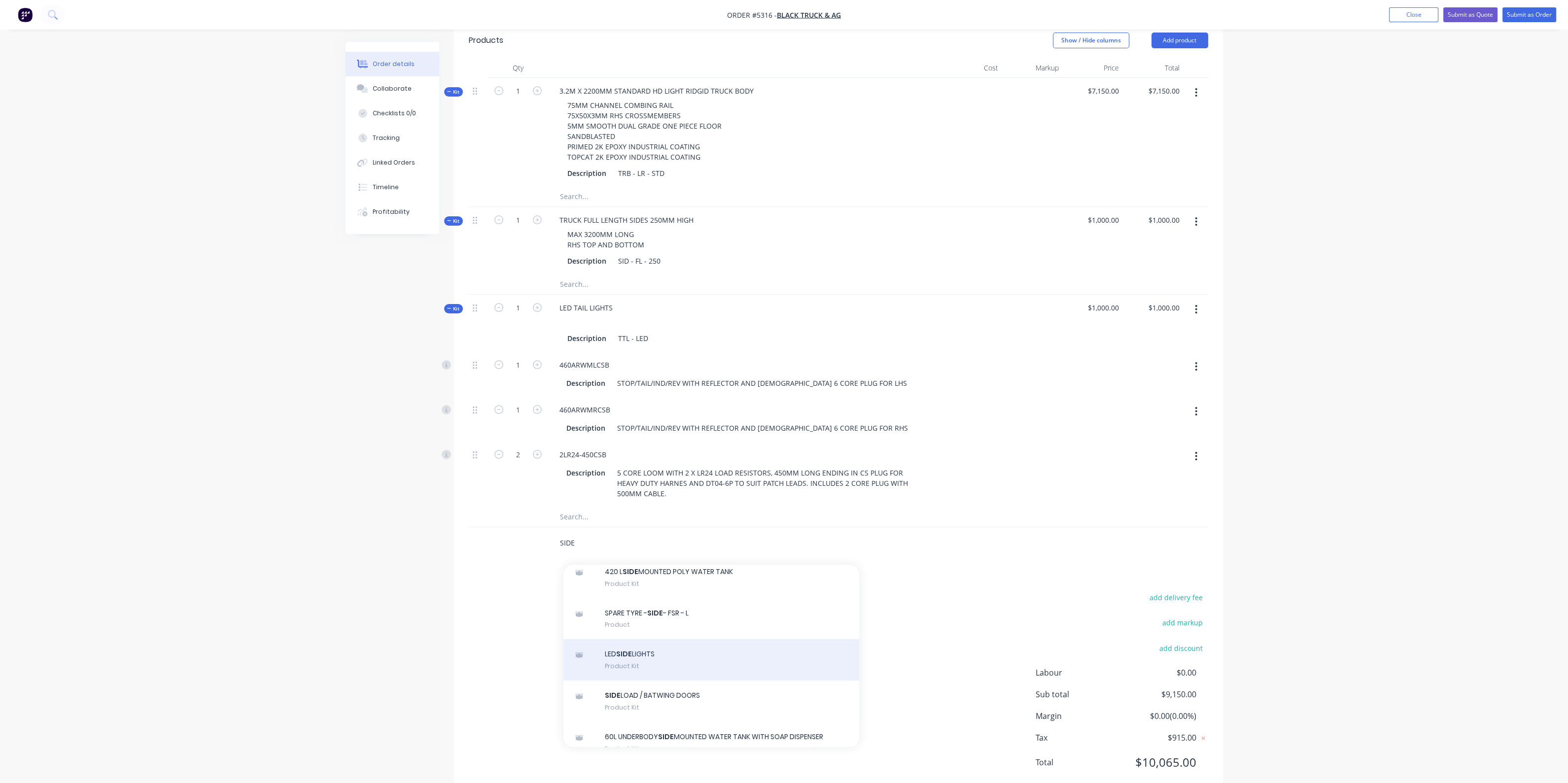
type input "SIDE"
click at [663, 639] on div "LED SIDE LIGHTS Product Kit" at bounding box center [711, 660] width 296 height 42
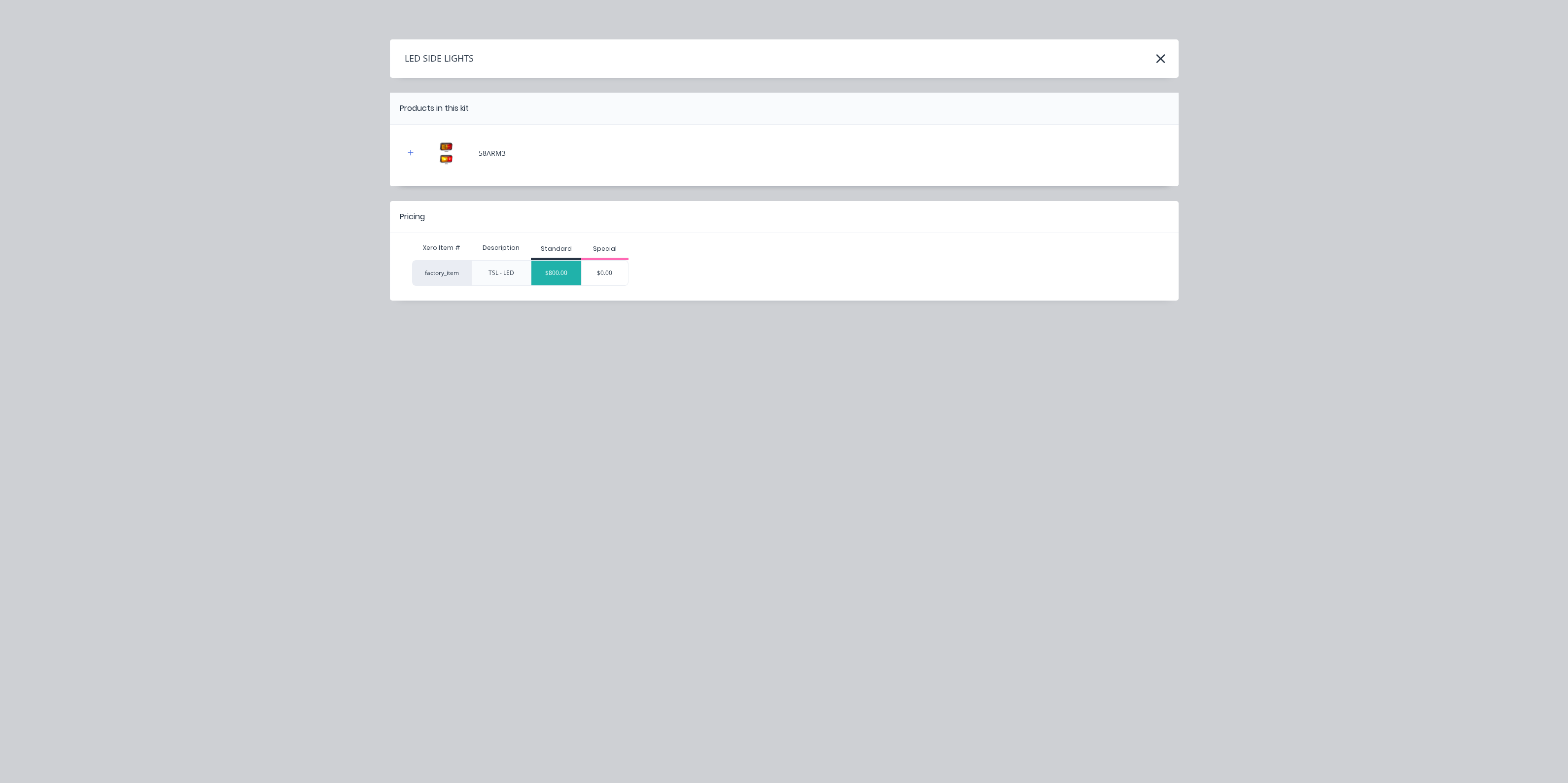
click at [559, 281] on div "$800.00" at bounding box center [555, 273] width 50 height 24
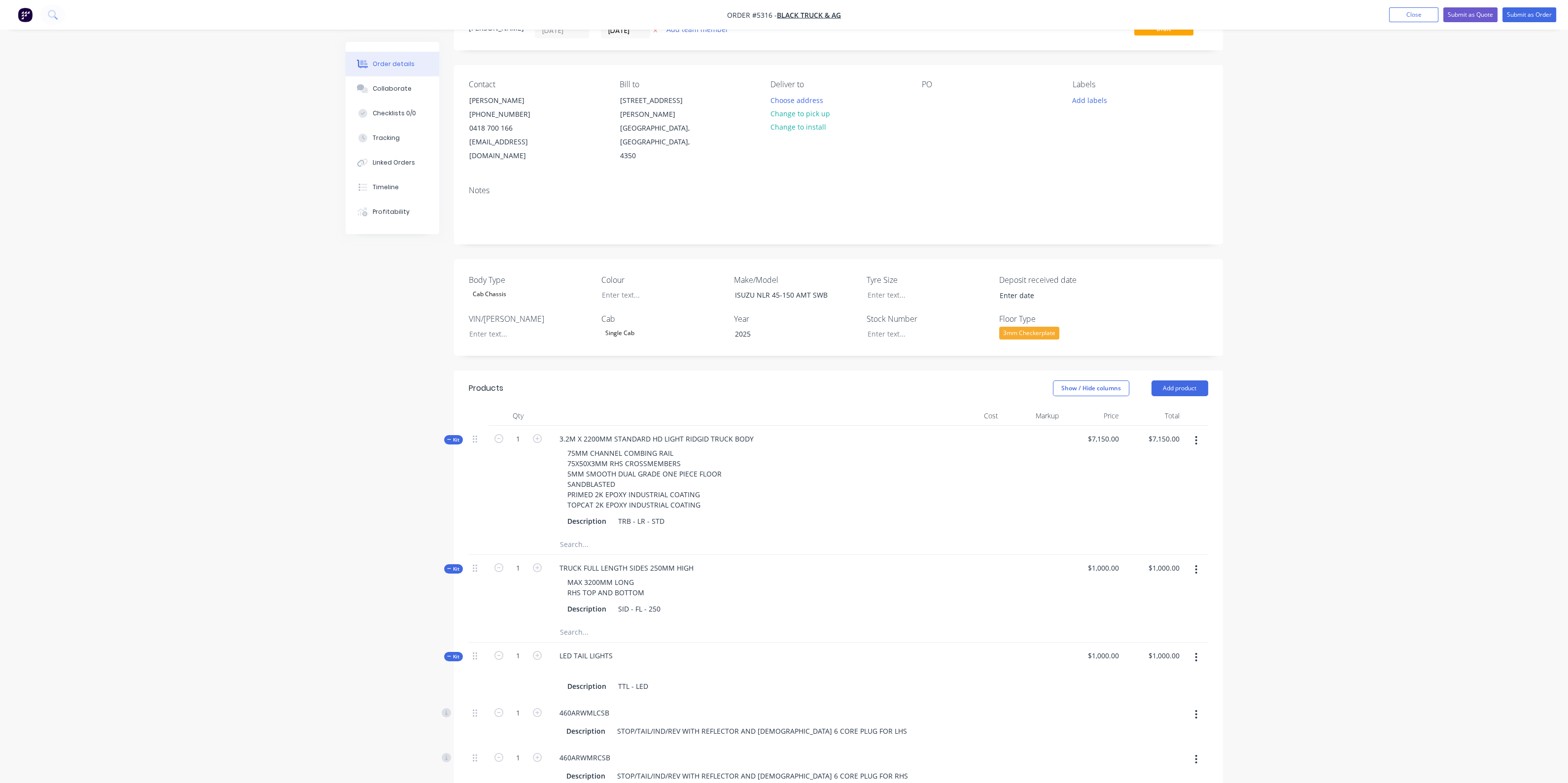
scroll to position [44, 0]
click at [1453, 16] on button "Submit as Quote" at bounding box center [1470, 15] width 54 height 15
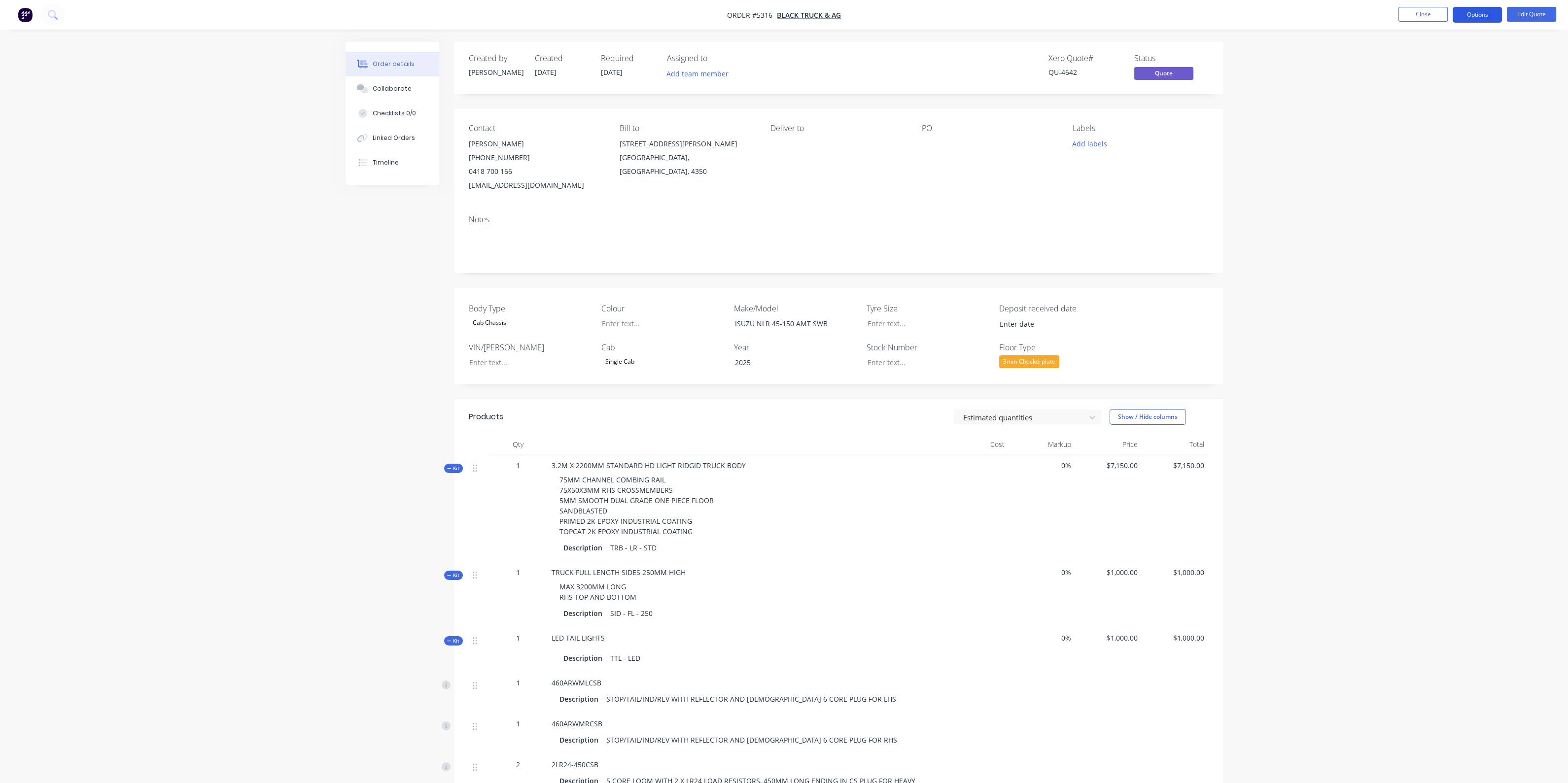
click at [1477, 17] on button "Options" at bounding box center [1477, 15] width 50 height 16
click at [1431, 61] on div "Quote" at bounding box center [1447, 60] width 90 height 15
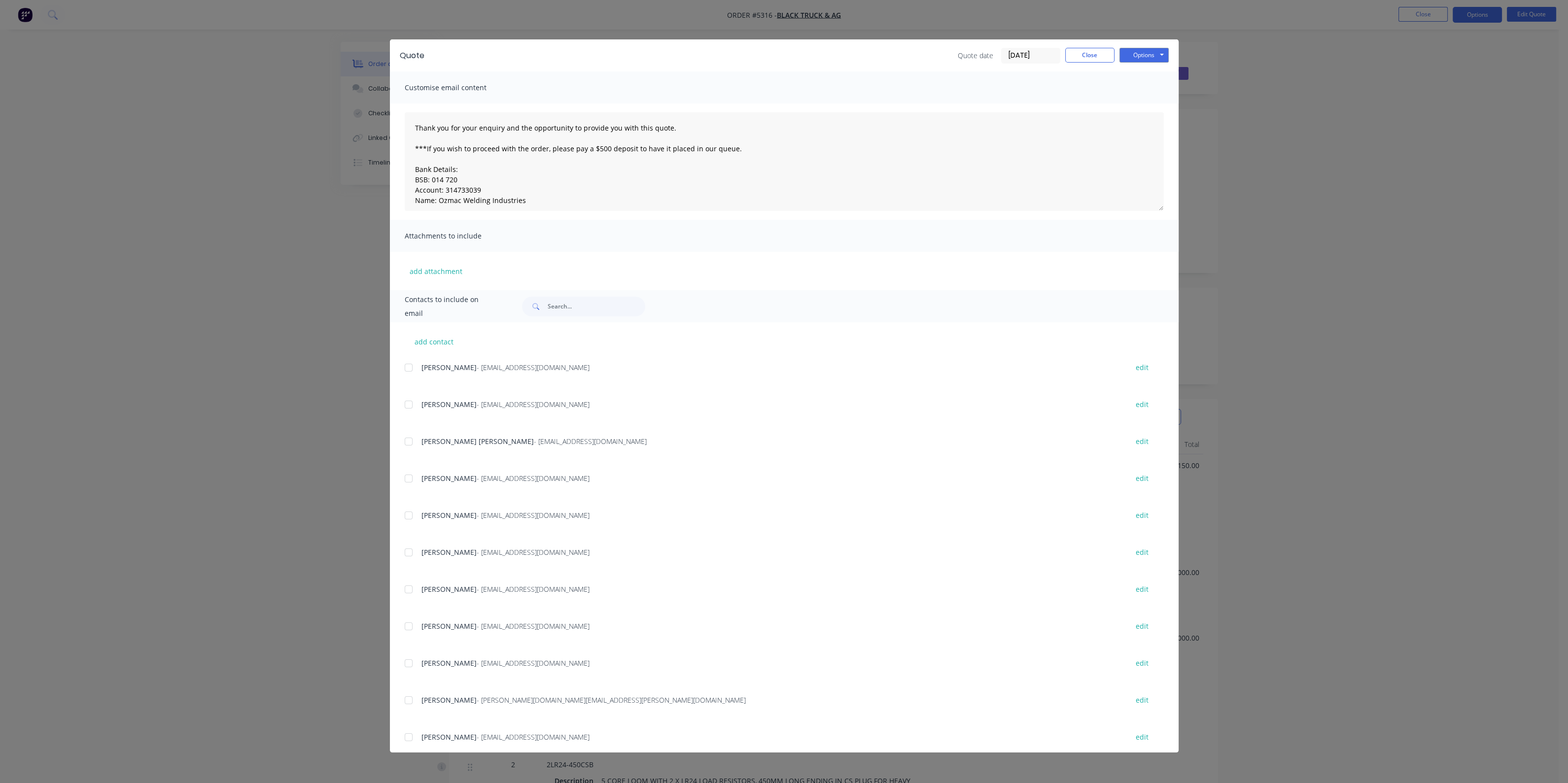
click at [409, 368] on div at bounding box center [409, 368] width 20 height 20
click at [1138, 54] on button "Options" at bounding box center [1144, 55] width 50 height 15
click at [1137, 103] on button "Email" at bounding box center [1151, 105] width 63 height 17
click at [1133, 57] on button "Options" at bounding box center [1144, 55] width 50 height 15
click at [1141, 86] on button "Print" at bounding box center [1151, 88] width 63 height 17
